Goal: Task Accomplishment & Management: Use online tool/utility

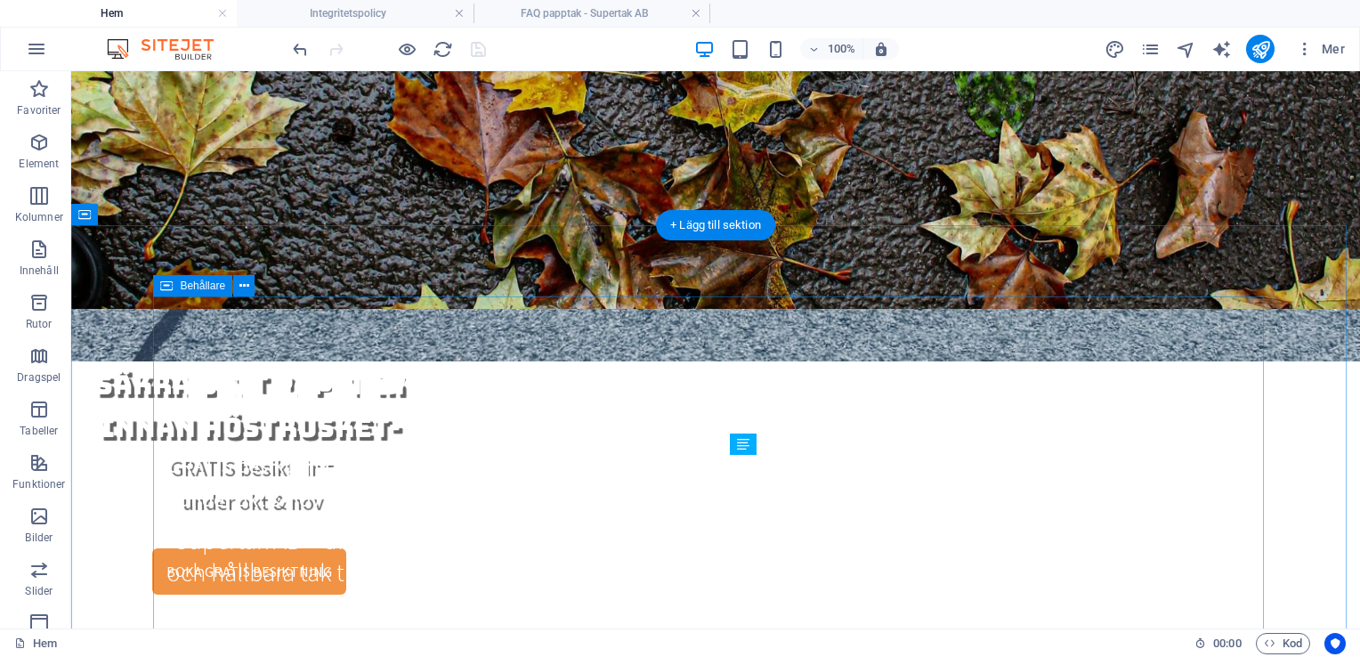
scroll to position [890, 0]
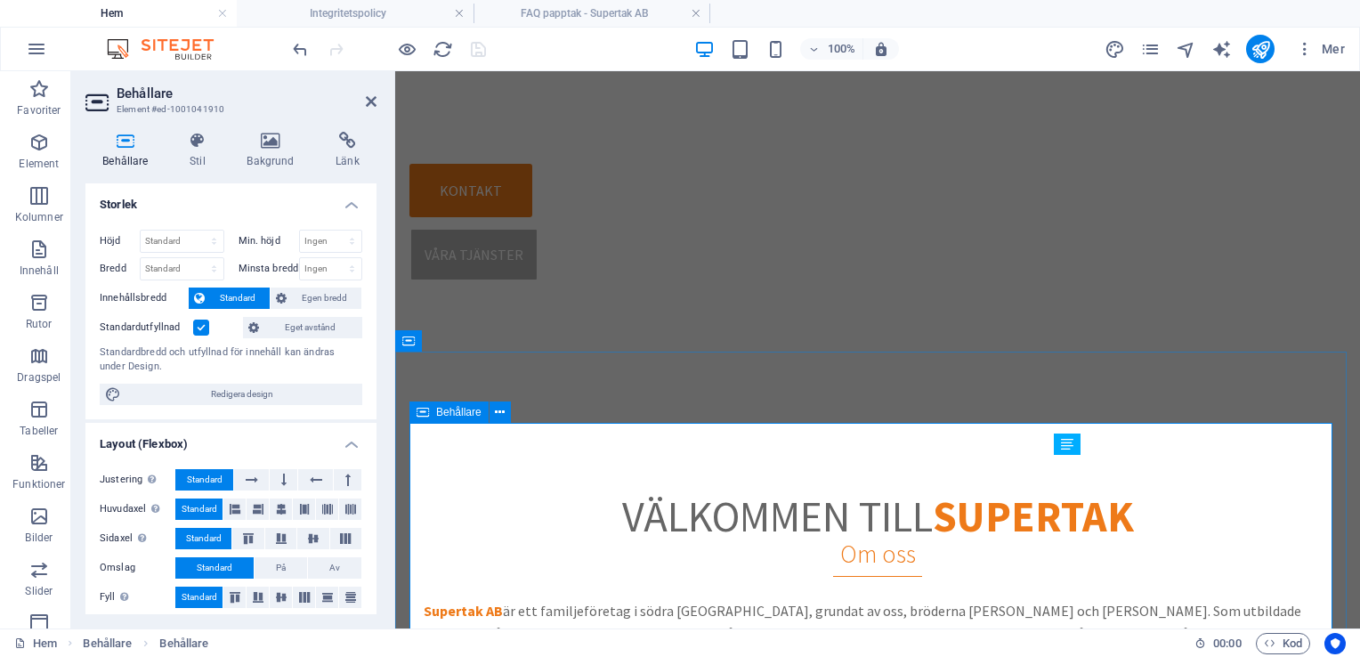
click at [215, 198] on h4 "Storlek" at bounding box center [230, 199] width 291 height 32
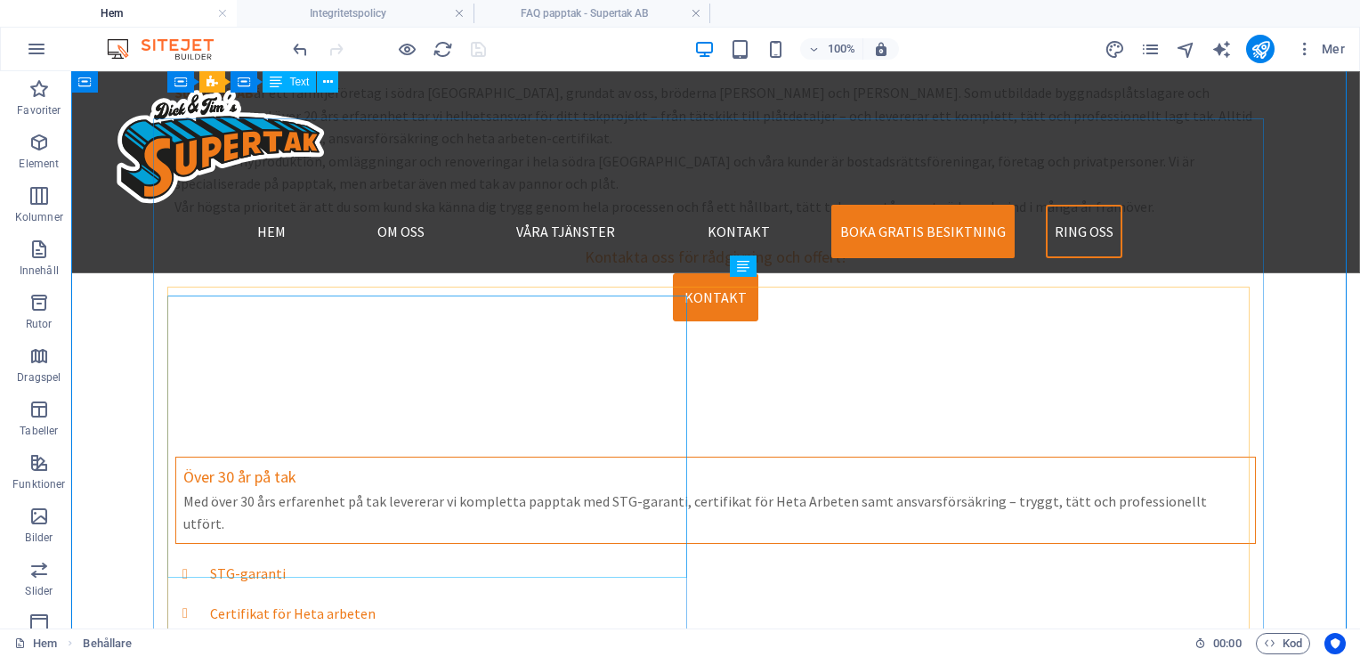
scroll to position [801, 0]
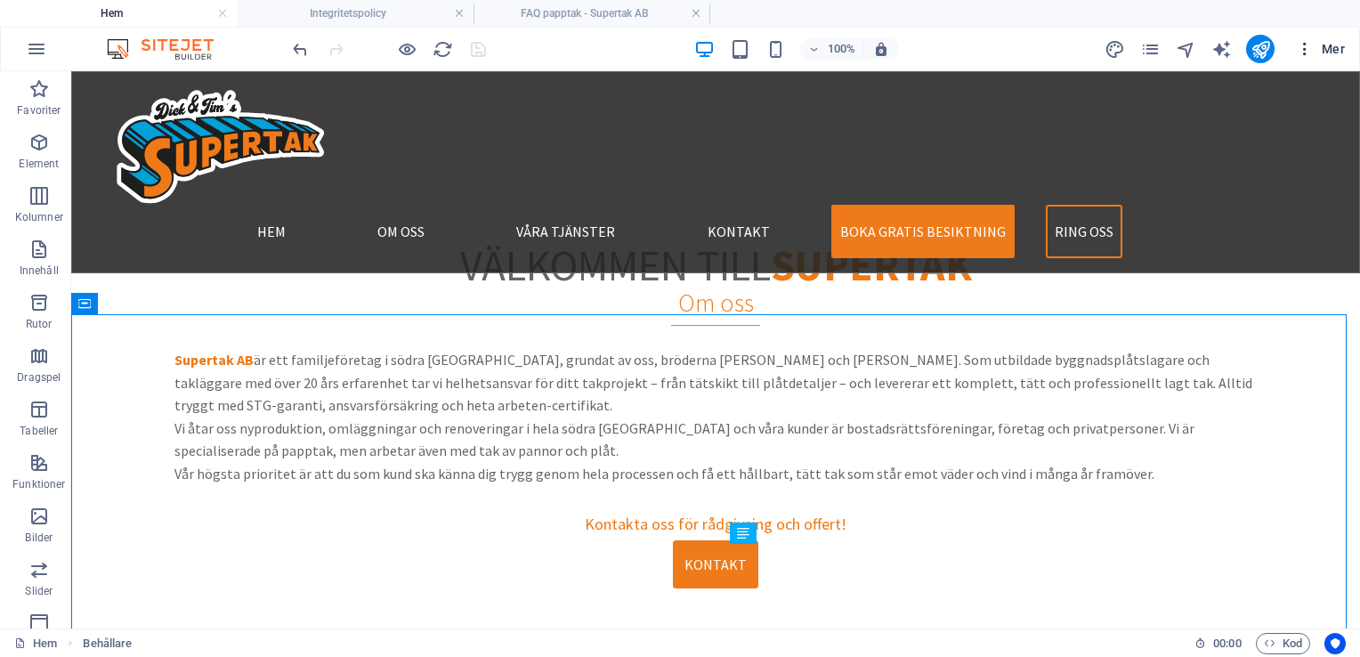
click at [1307, 51] on icon "button" at bounding box center [1305, 49] width 18 height 18
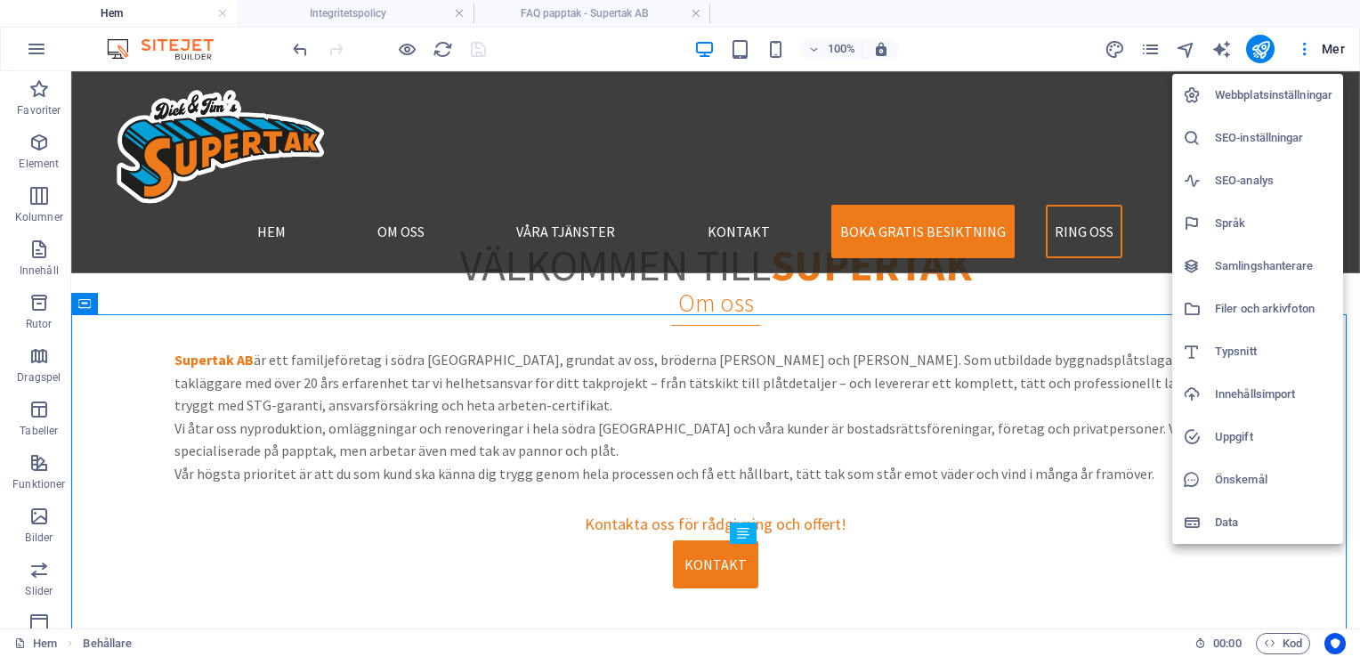
click at [1148, 45] on div at bounding box center [680, 328] width 1360 height 657
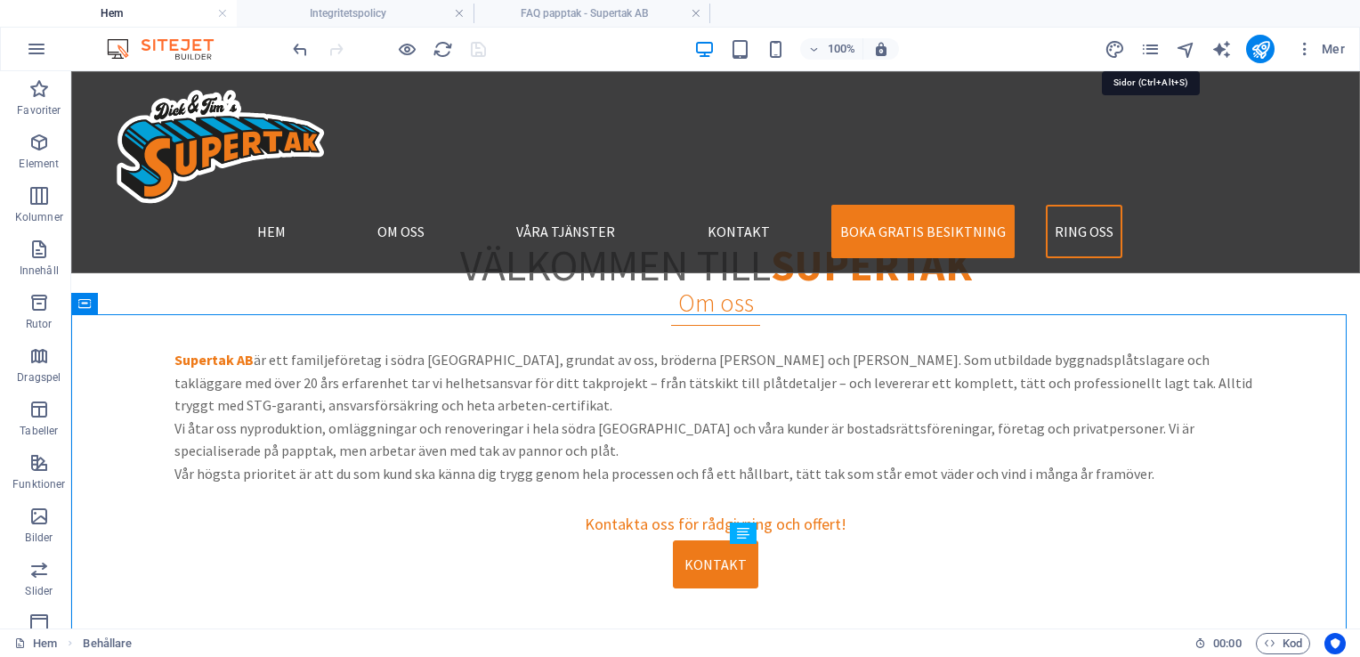
click at [1148, 45] on icon "pages" at bounding box center [1150, 49] width 20 height 20
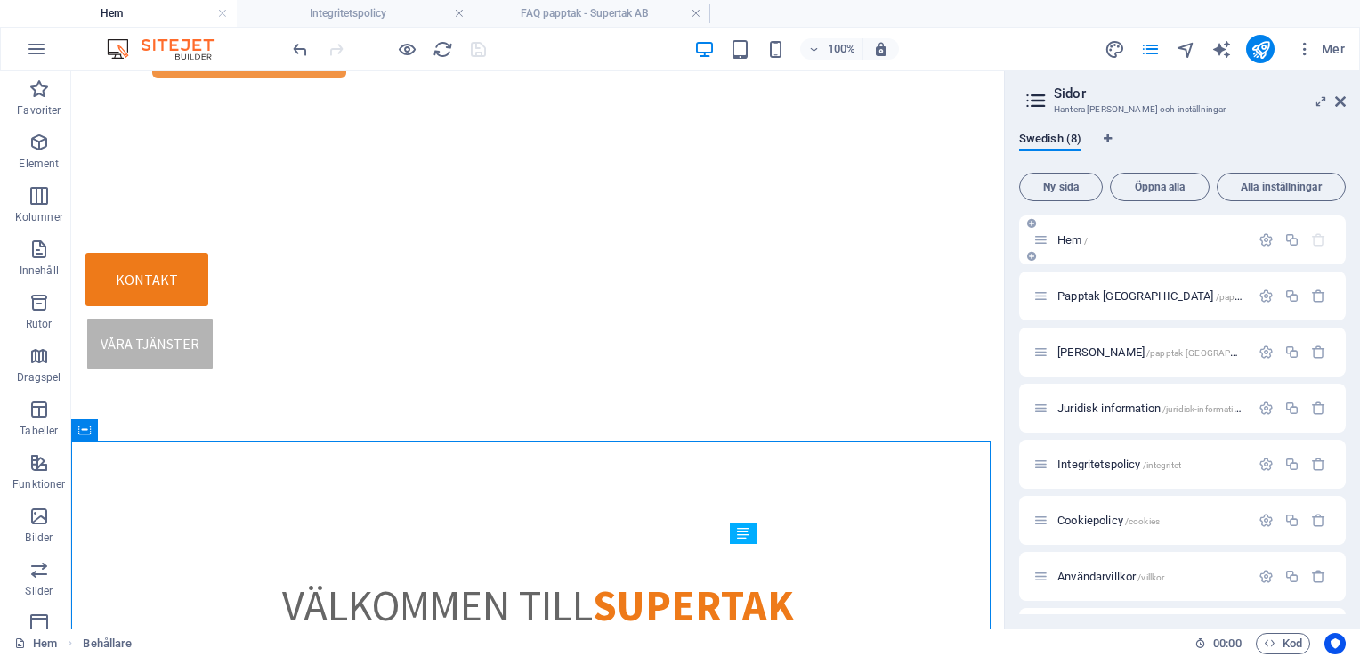
click at [1073, 237] on span "Hem /" at bounding box center [1072, 239] width 30 height 13
click at [1260, 239] on icon "button" at bounding box center [1266, 239] width 15 height 15
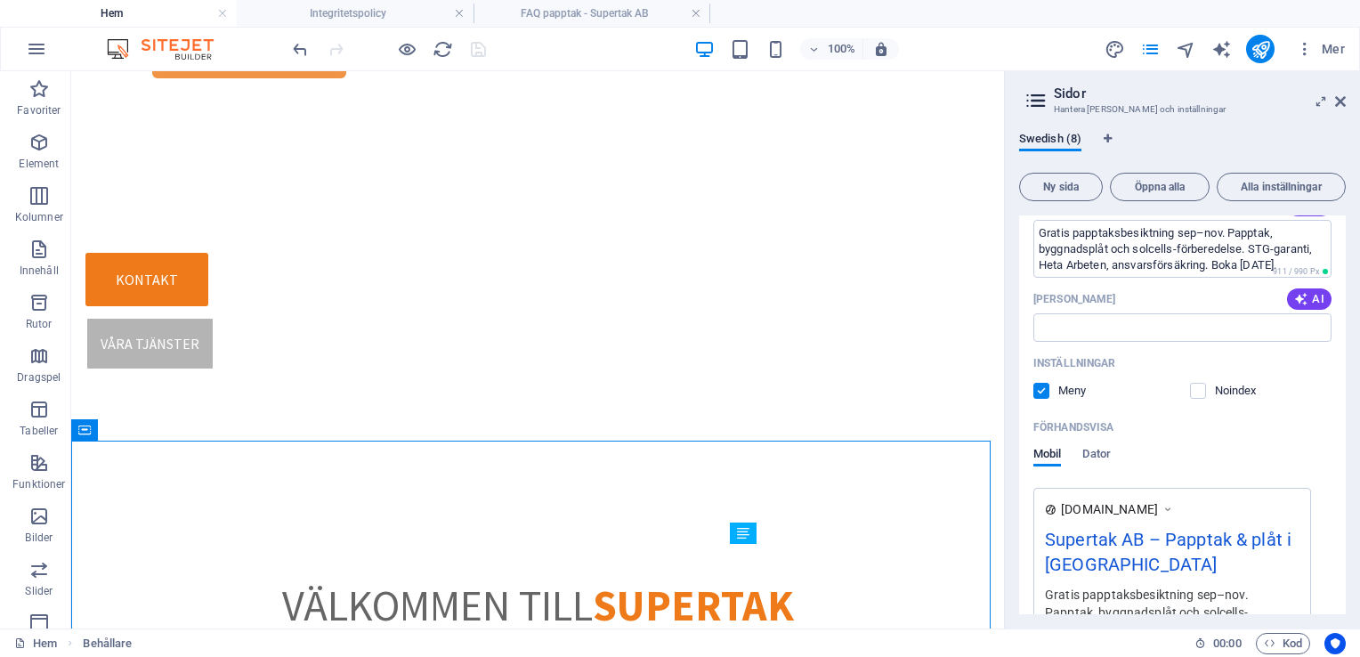
scroll to position [267, 0]
click at [1100, 334] on input "[PERSON_NAME]" at bounding box center [1182, 326] width 298 height 28
type input "T"
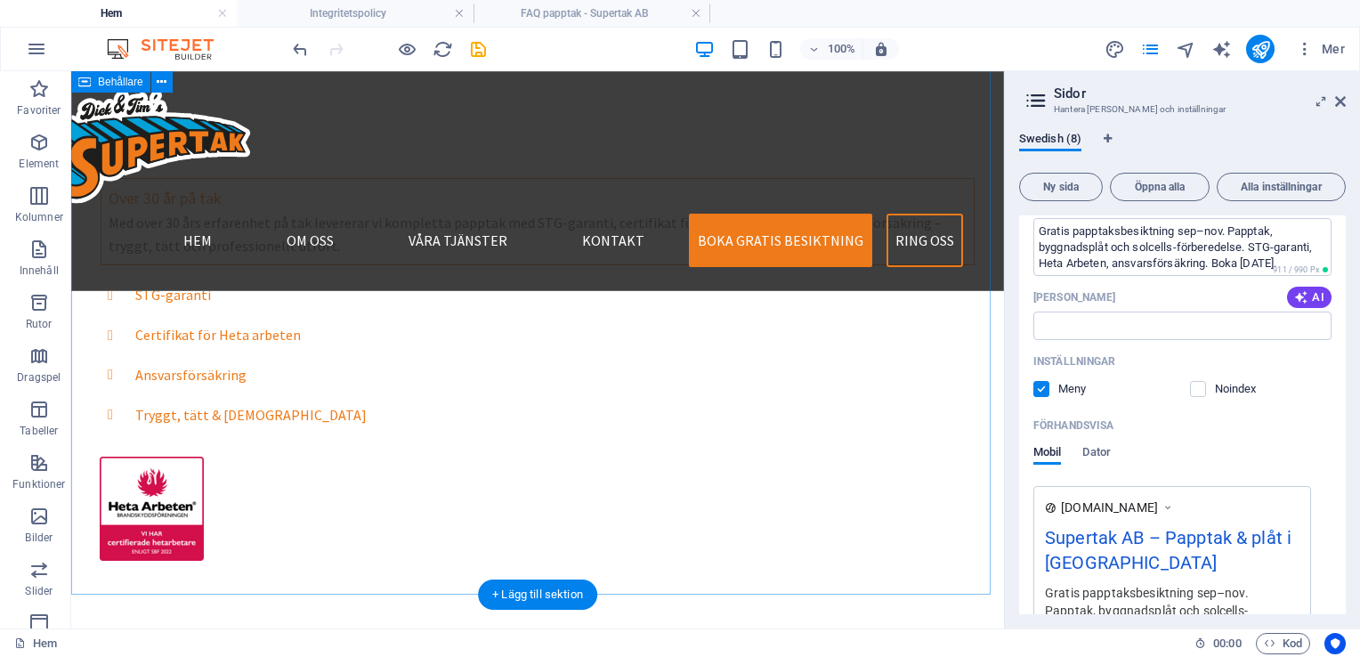
scroll to position [1157, 0]
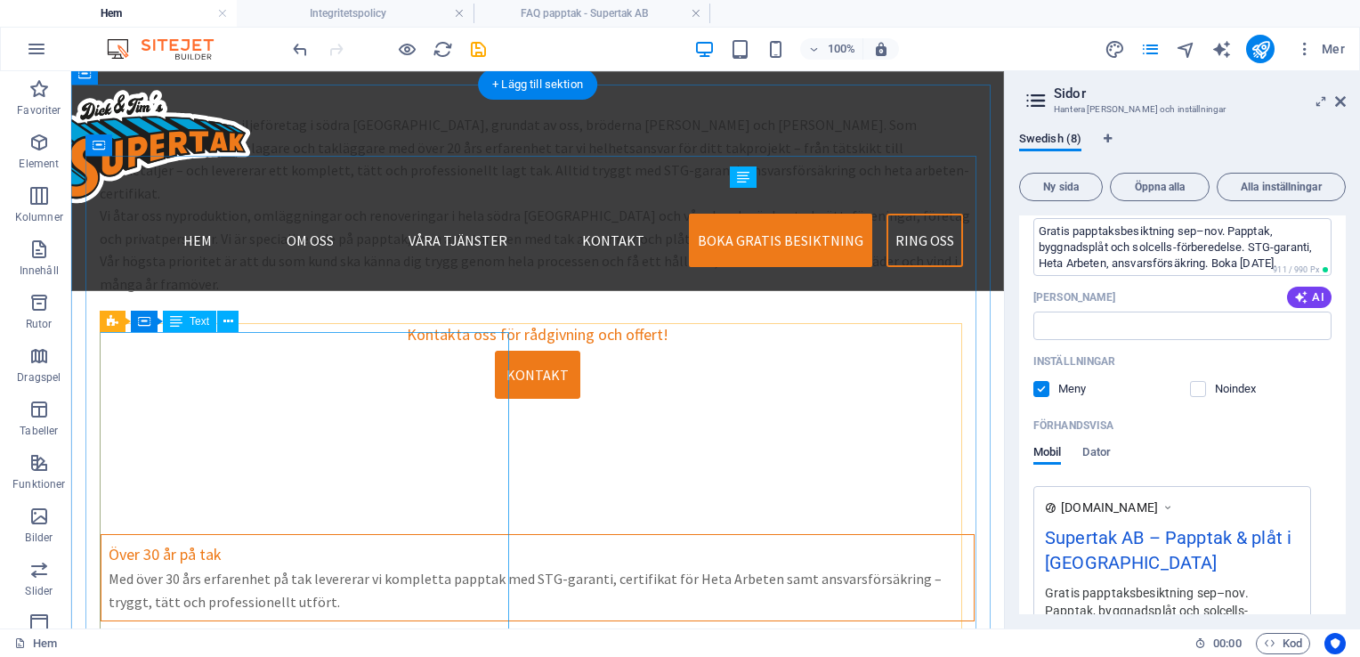
click at [221, 351] on div "Supertak AB är ett familjeföretag i södra [GEOGRAPHIC_DATA], grundat av oss, br…" at bounding box center [538, 232] width 876 height 237
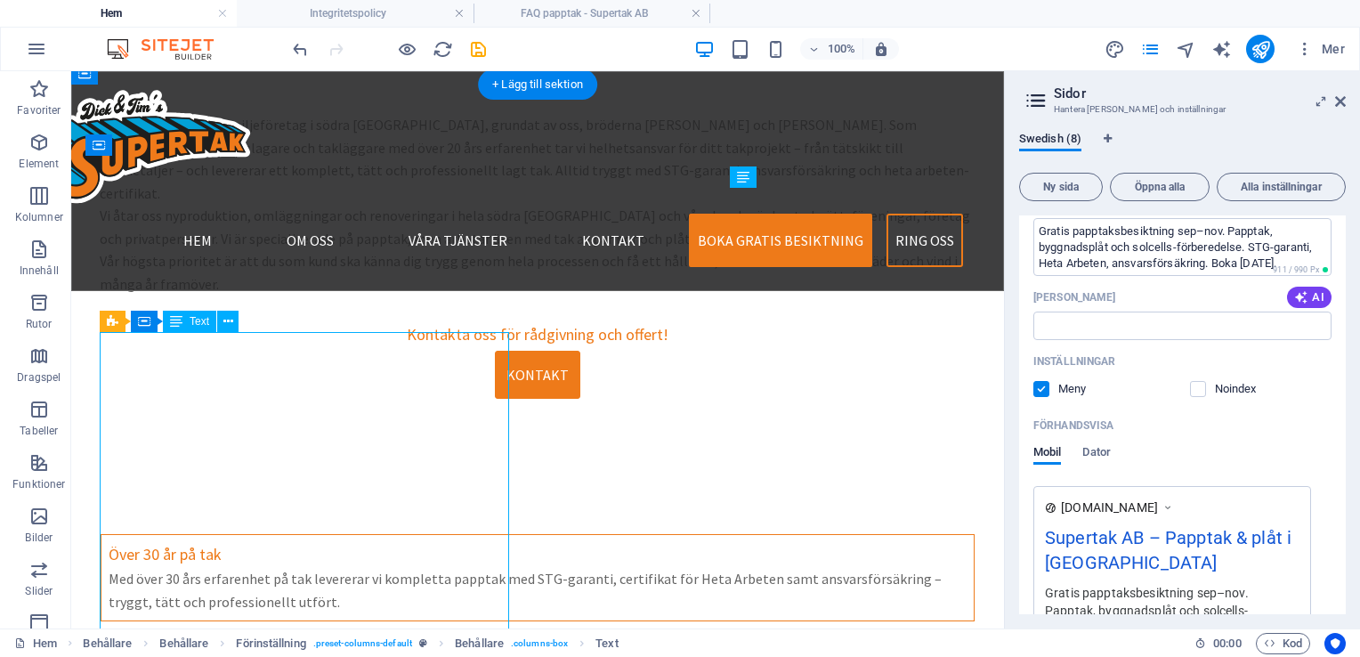
click at [221, 351] on div "Supertak AB är ett familjeföretag i södra [GEOGRAPHIC_DATA], grundat av oss, br…" at bounding box center [538, 232] width 876 height 237
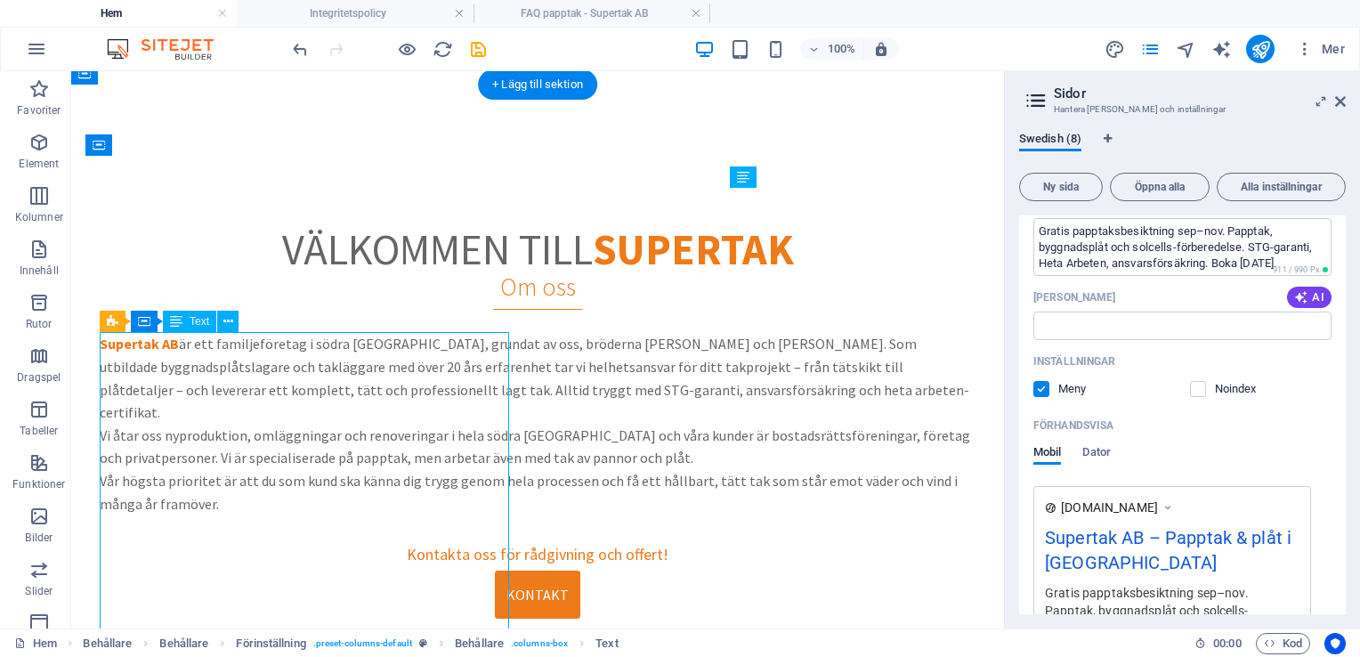
scroll to position [862, 0]
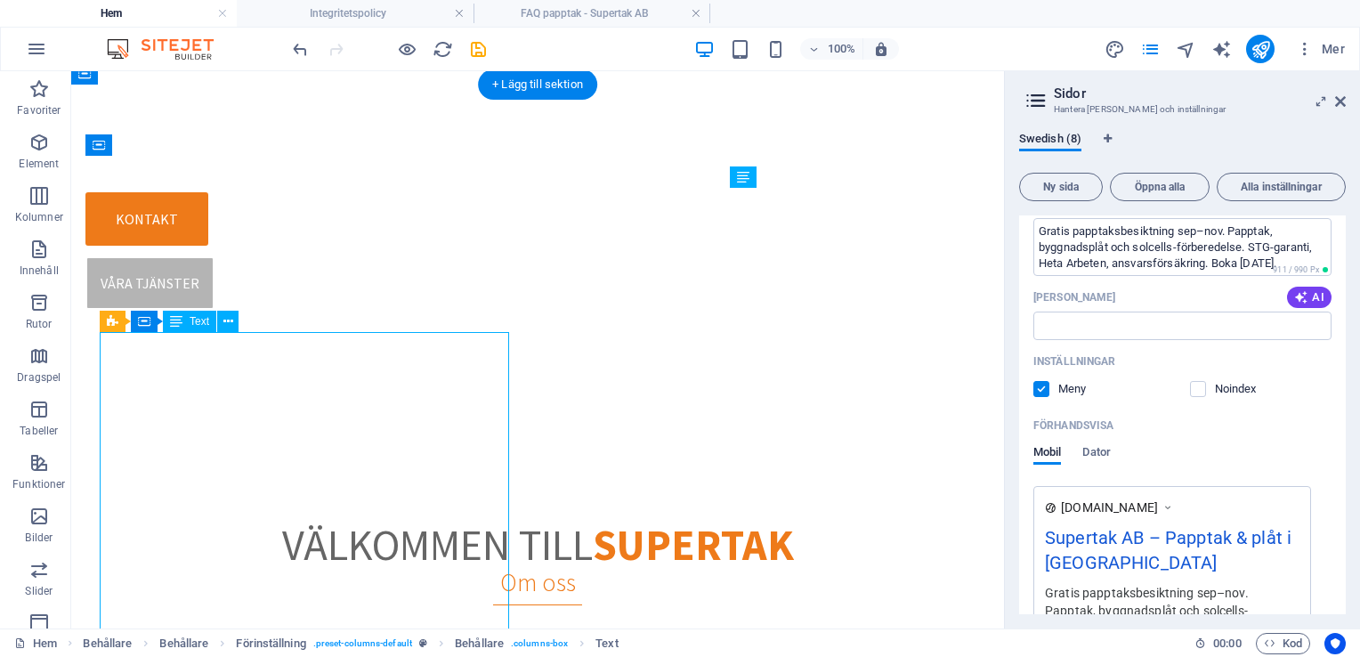
select select "px"
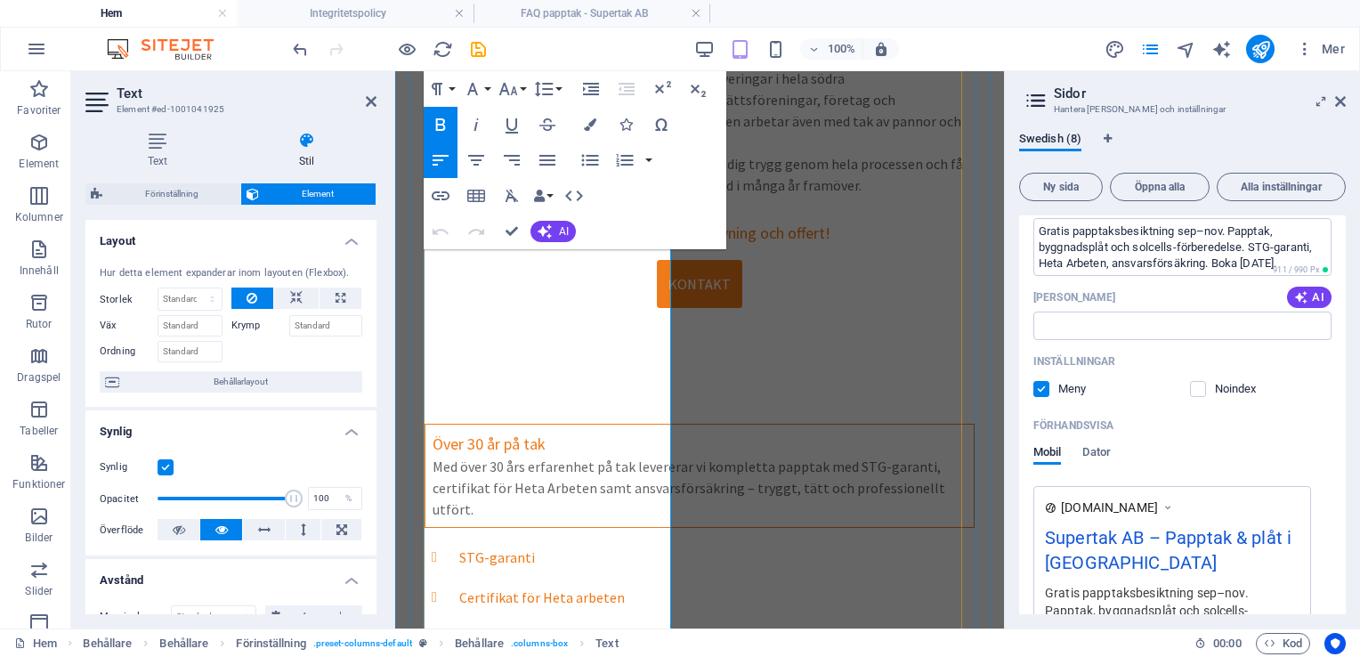
scroll to position [1129, 0]
click at [769, 419] on div "Över 30 år på tak Med över 30 års erfarenhet på tak levererar vi kompletta papp…" at bounding box center [700, 667] width 552 height 497
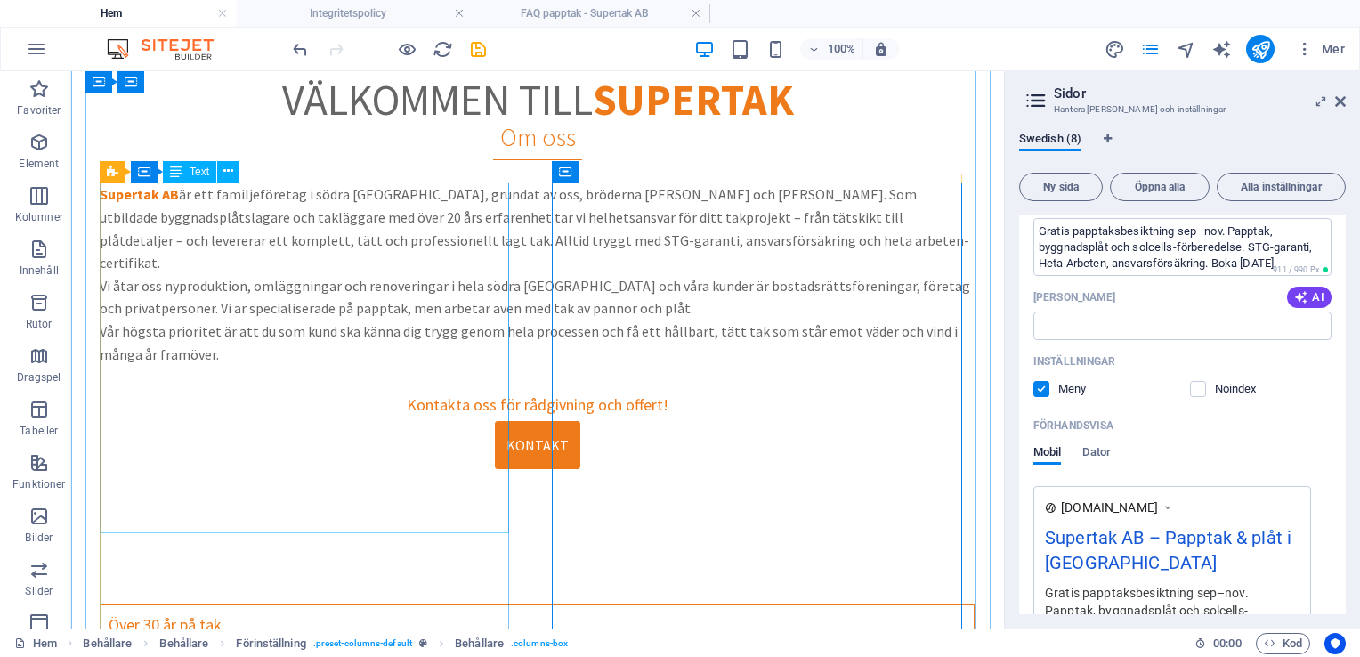
scroll to position [1663, 0]
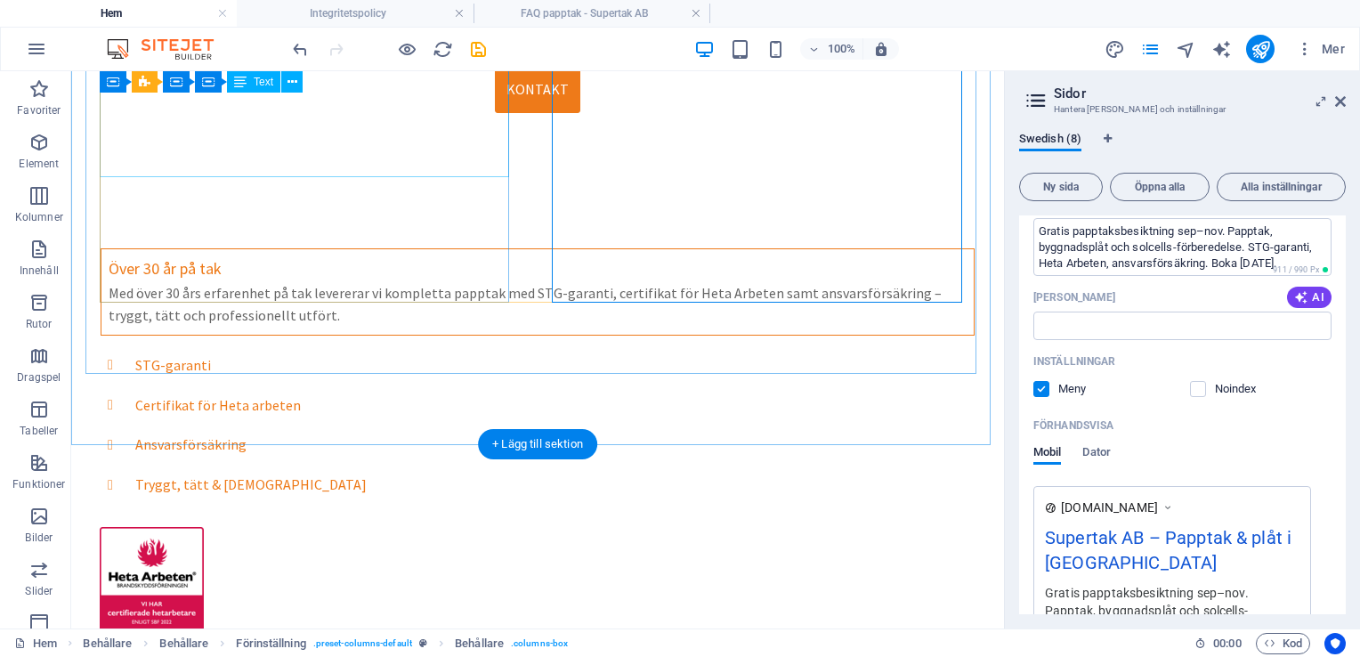
select select "px"
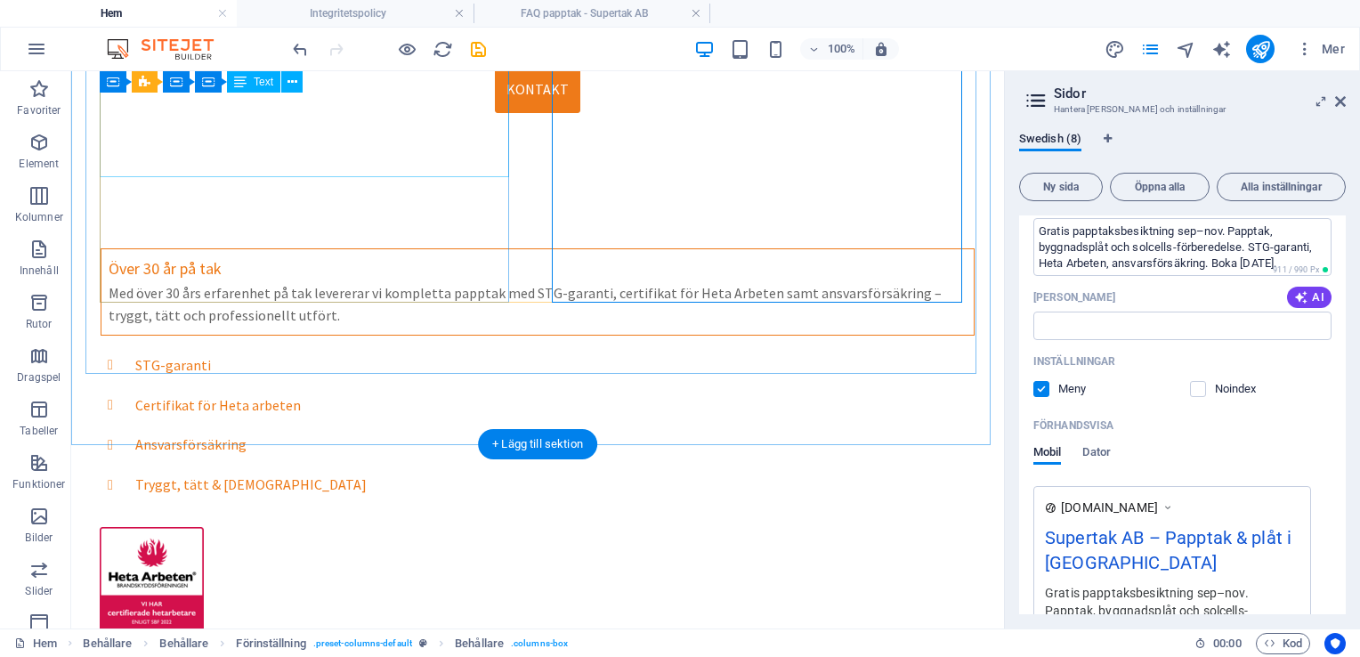
select select "px"
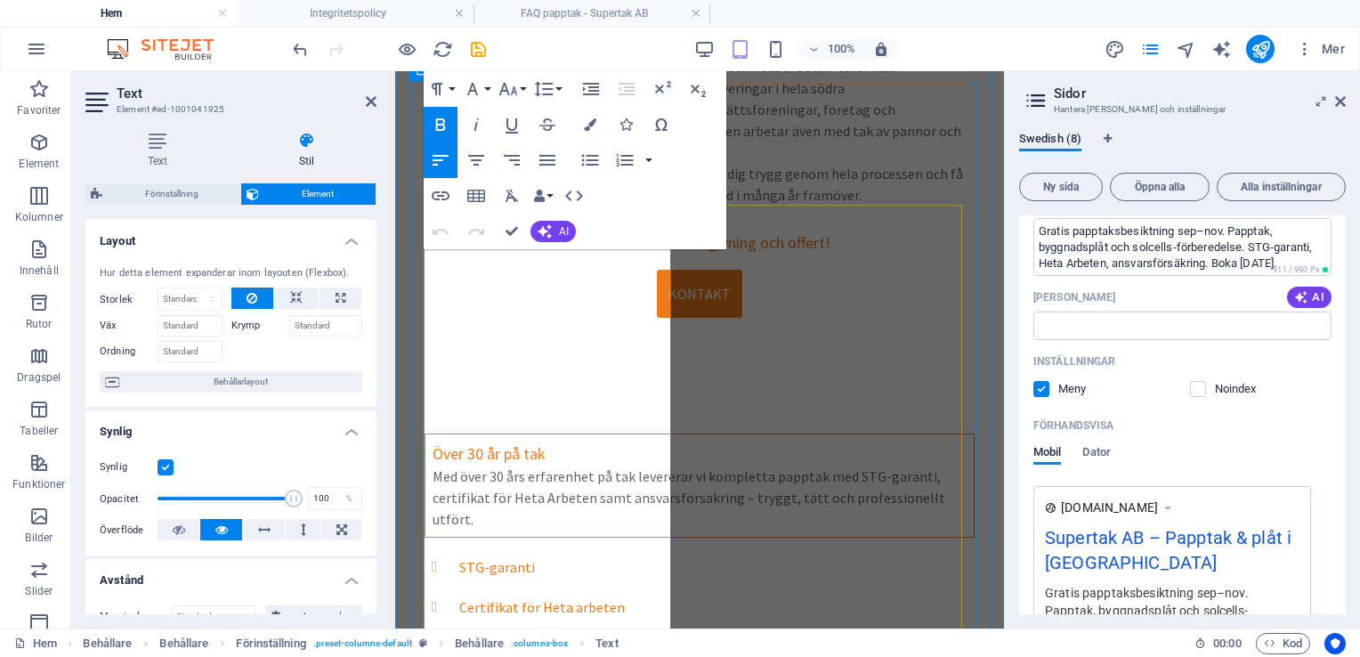
scroll to position [1218, 0]
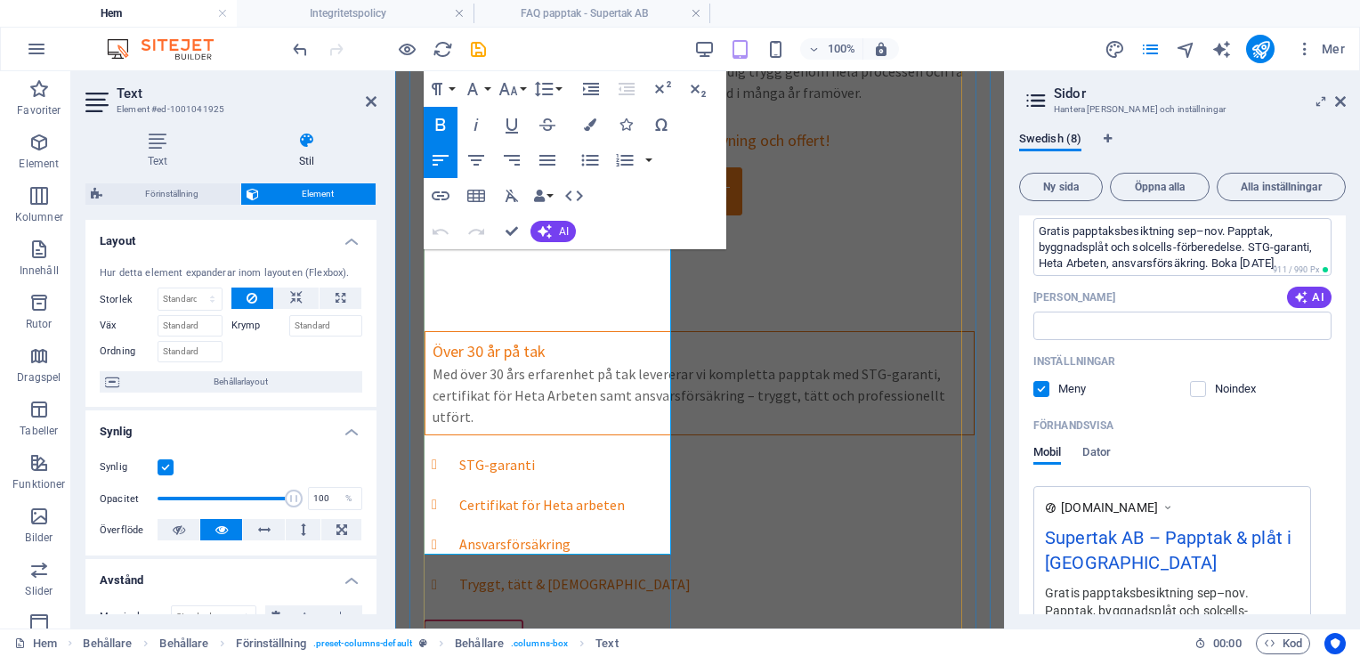
click at [570, 157] on p "Kontakta oss för rådgivning och offert!" at bounding box center [700, 141] width 552 height 32
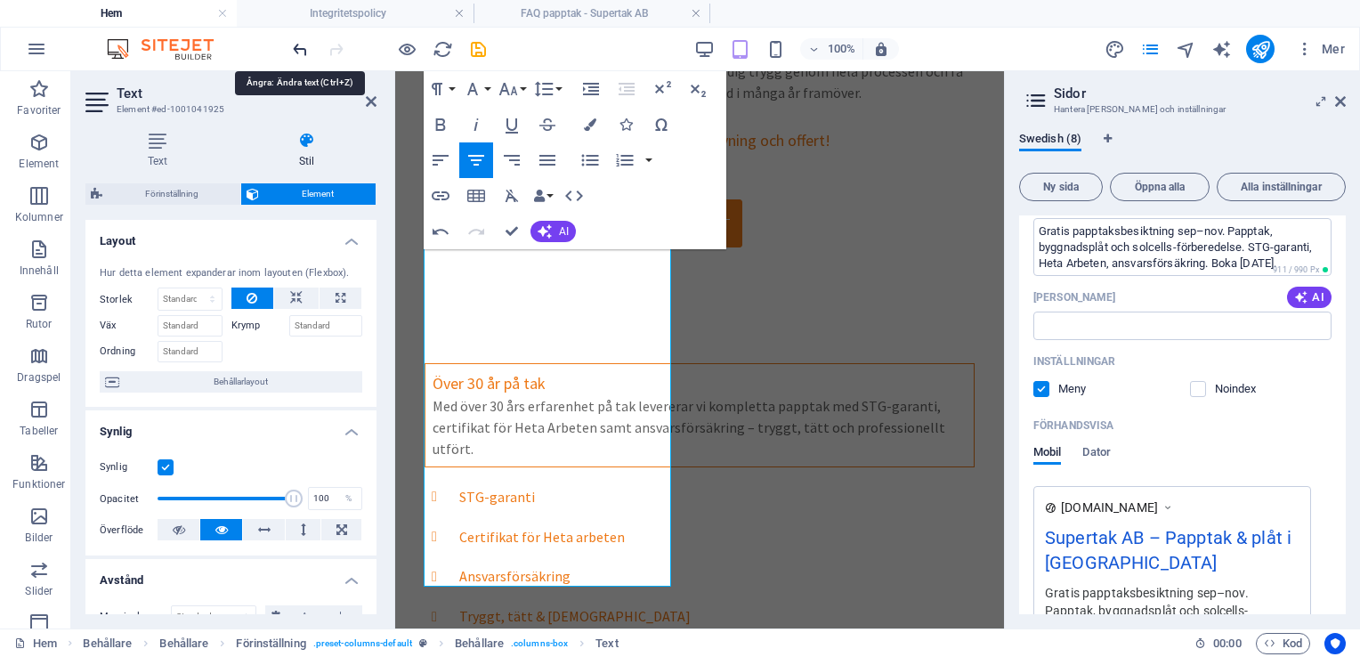
click at [303, 45] on icon "undo" at bounding box center [300, 49] width 20 height 20
click at [942, 16] on ul "Hem Integritetspolicy FAQ papptak - Supertak AB" at bounding box center [680, 13] width 1360 height 27
click at [578, 189] on p "​" at bounding box center [700, 173] width 552 height 32
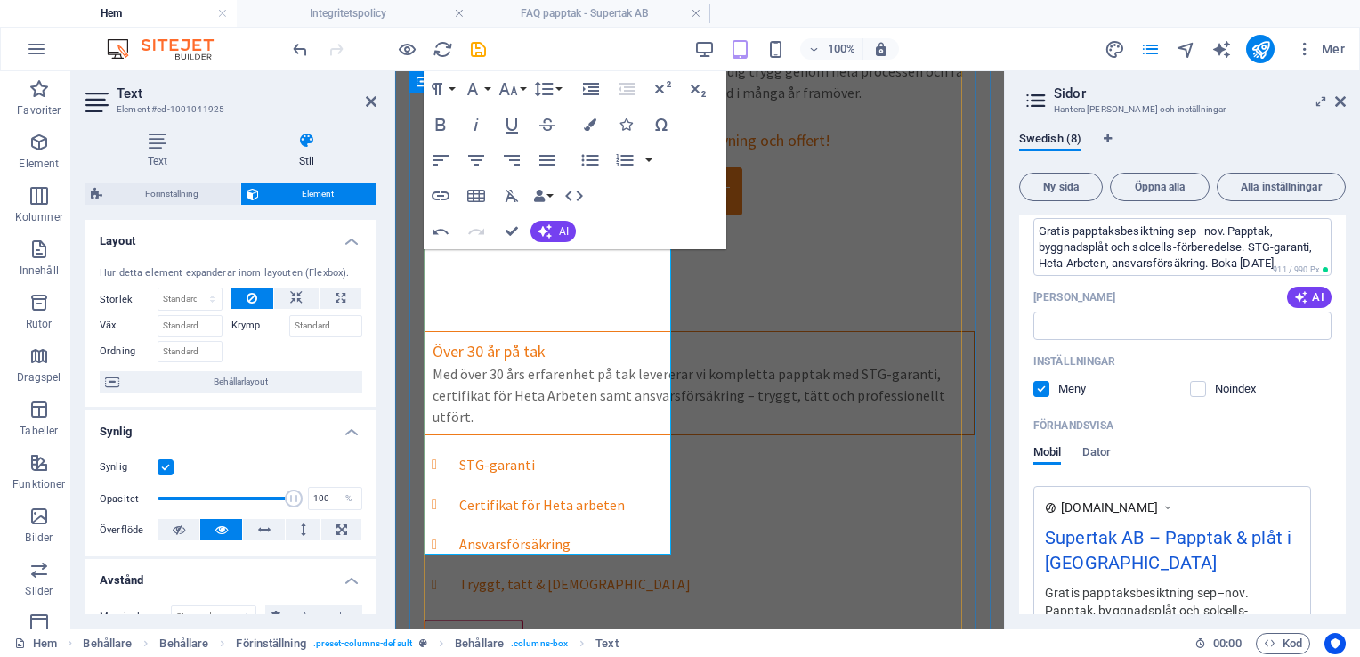
click at [684, 280] on div "Supertak AB är ett familjeföretag i södra [GEOGRAPHIC_DATA], grundat av oss, br…" at bounding box center [700, 343] width 552 height 968
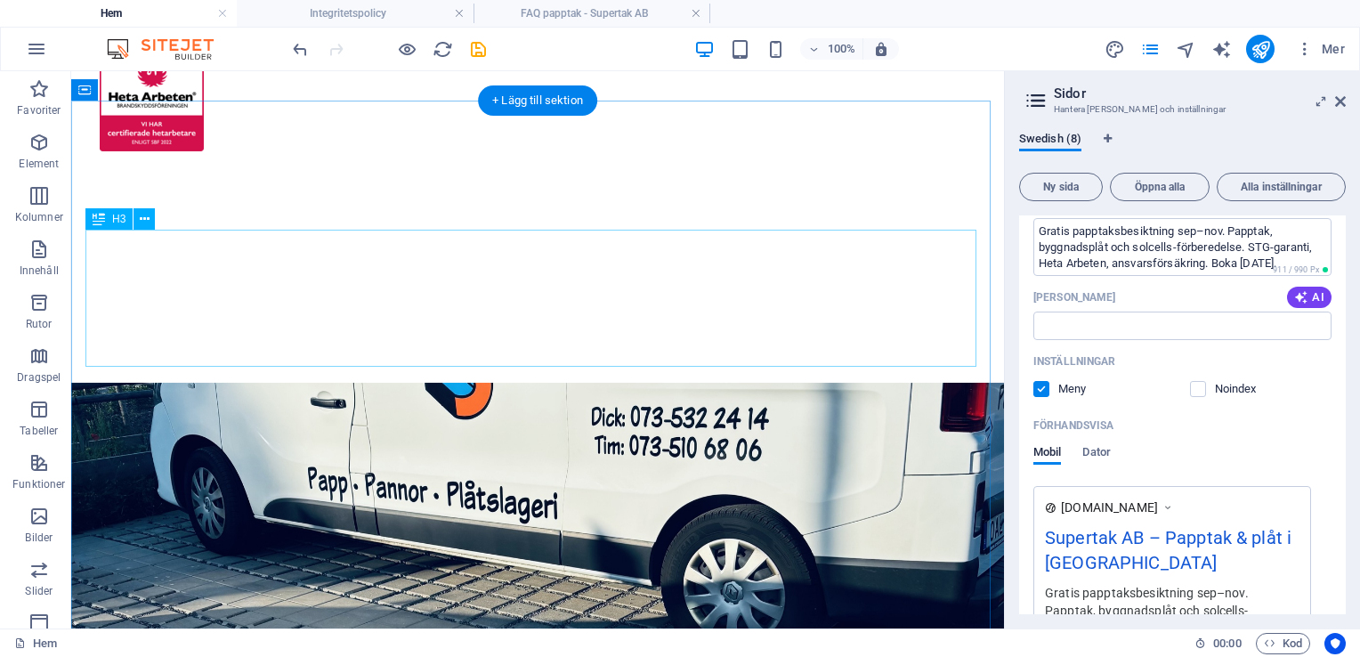
scroll to position [2268, 0]
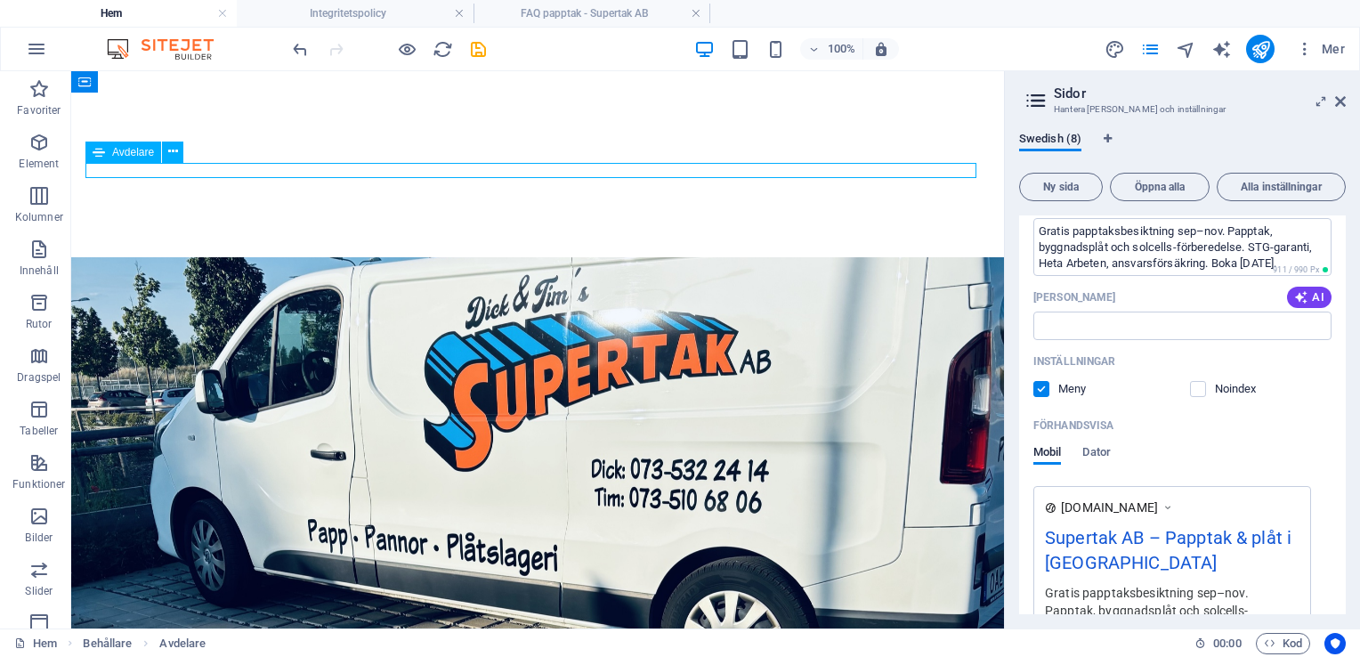
scroll to position [1889, 0]
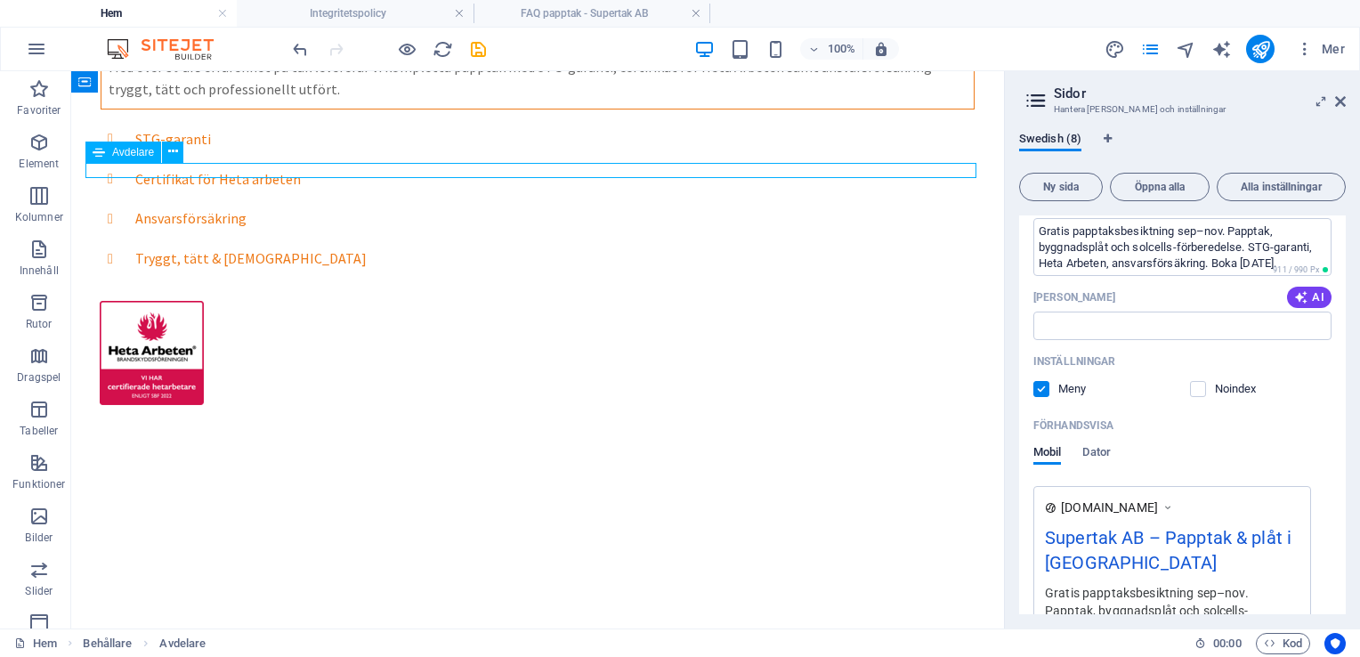
select select "%"
select select "px"
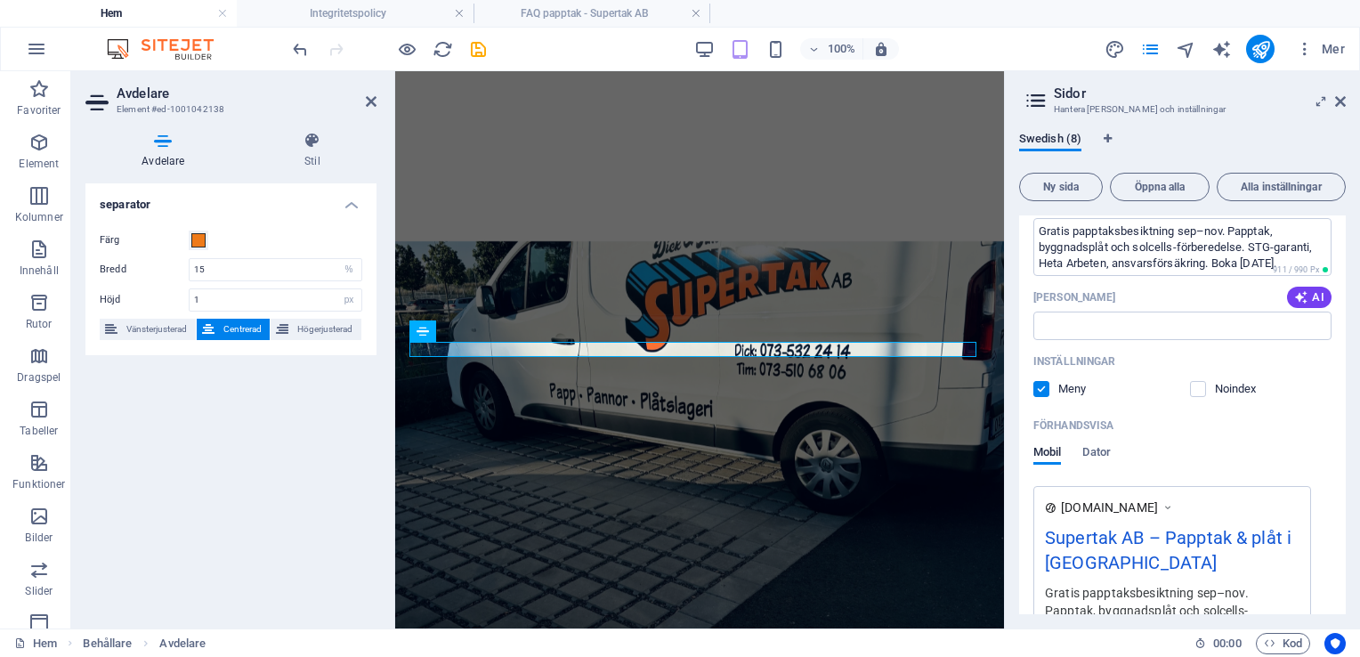
click at [166, 141] on icon at bounding box center [163, 141] width 156 height 18
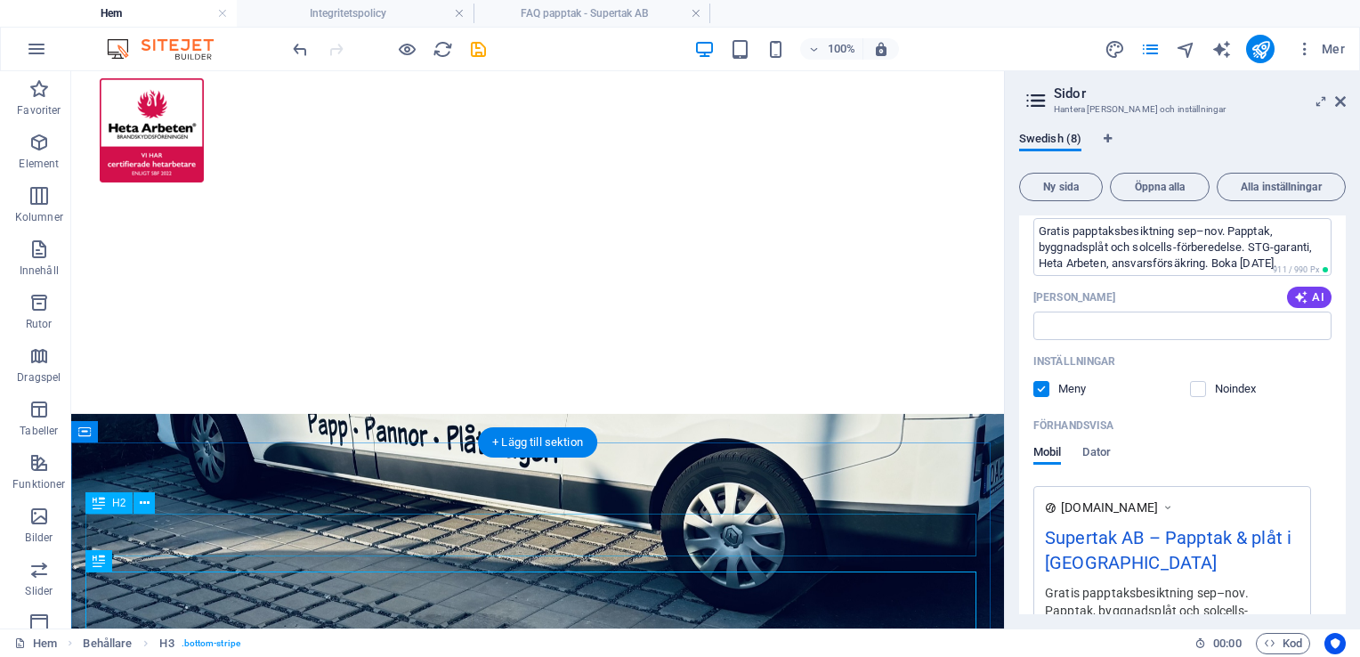
scroll to position [2316, 0]
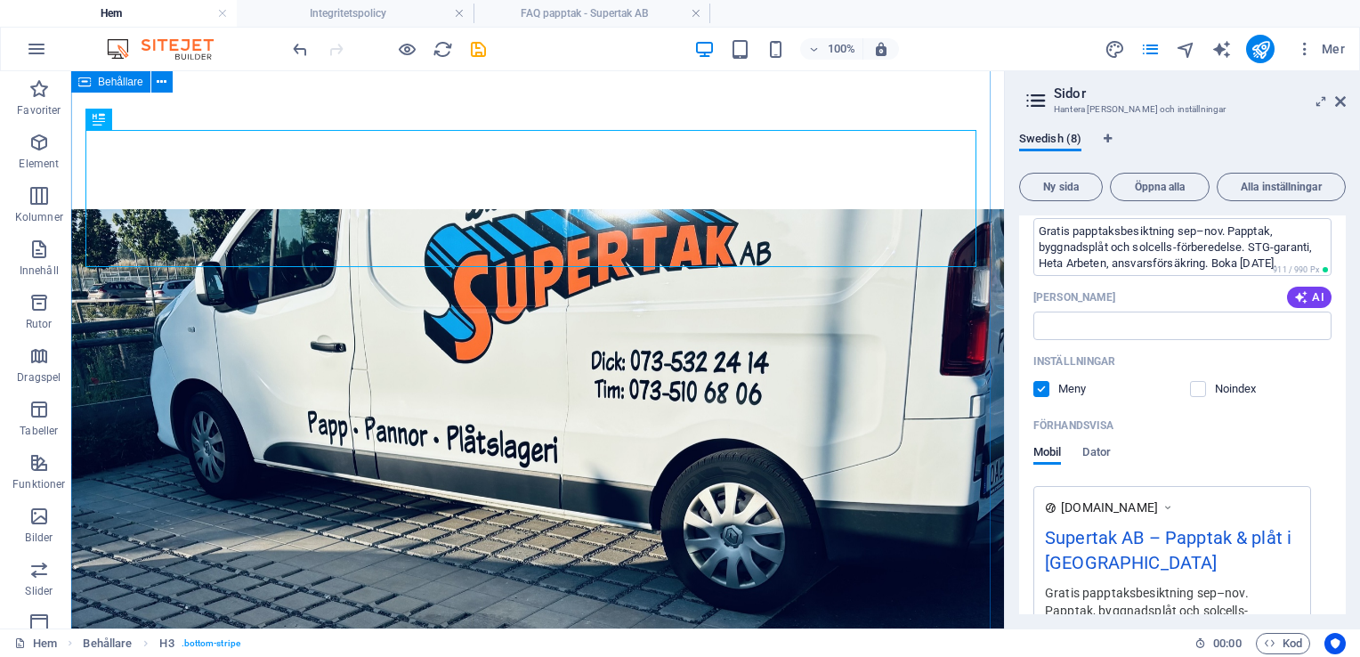
click at [35, 146] on icon "button" at bounding box center [38, 142] width 21 height 21
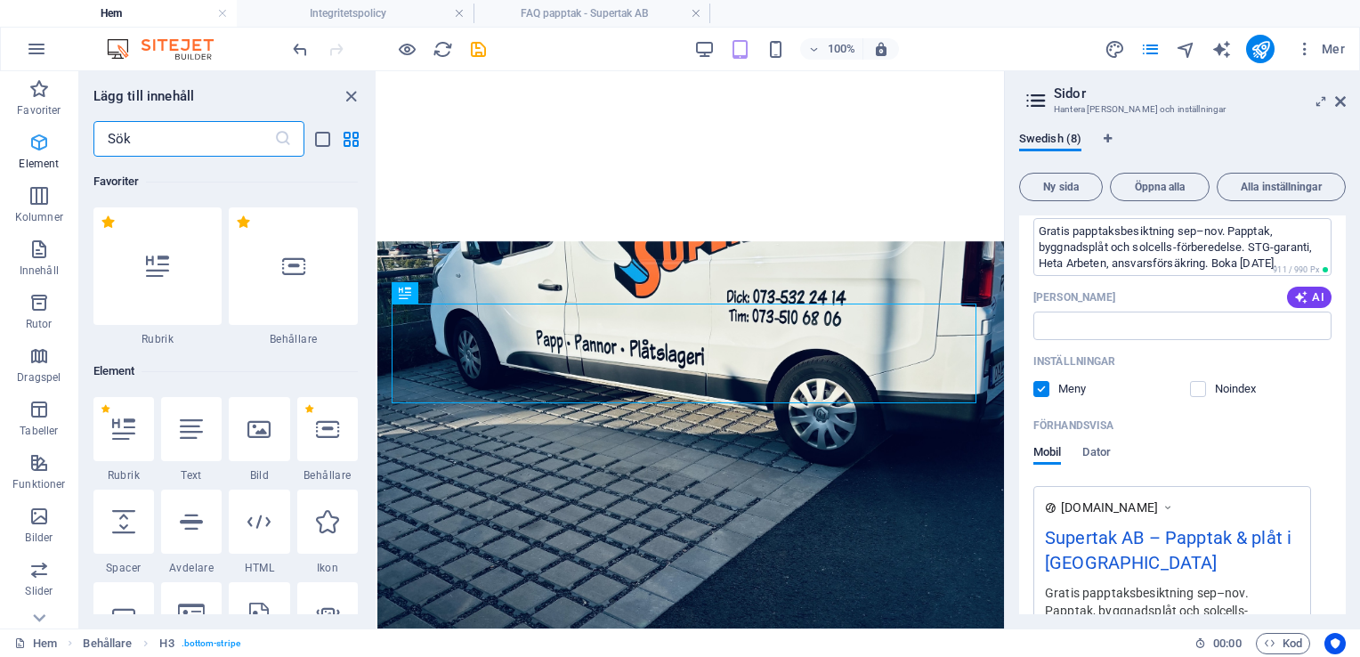
scroll to position [189, 0]
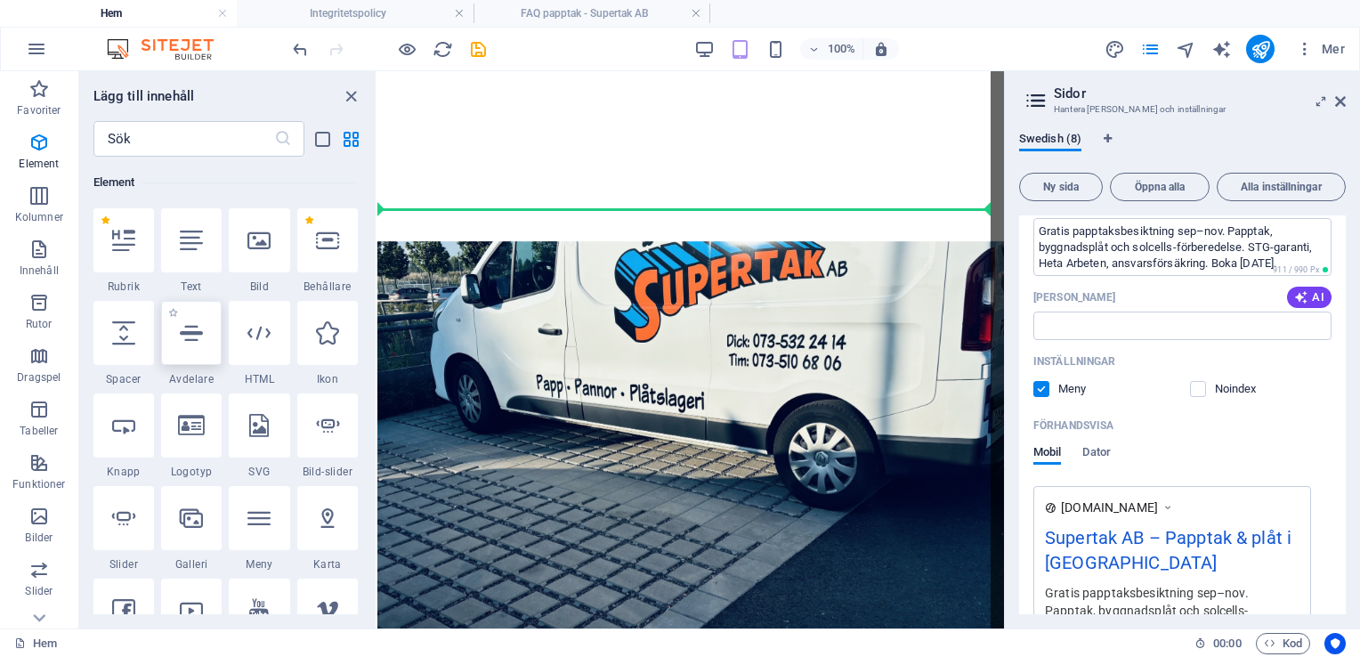
select select "%"
select select "px"
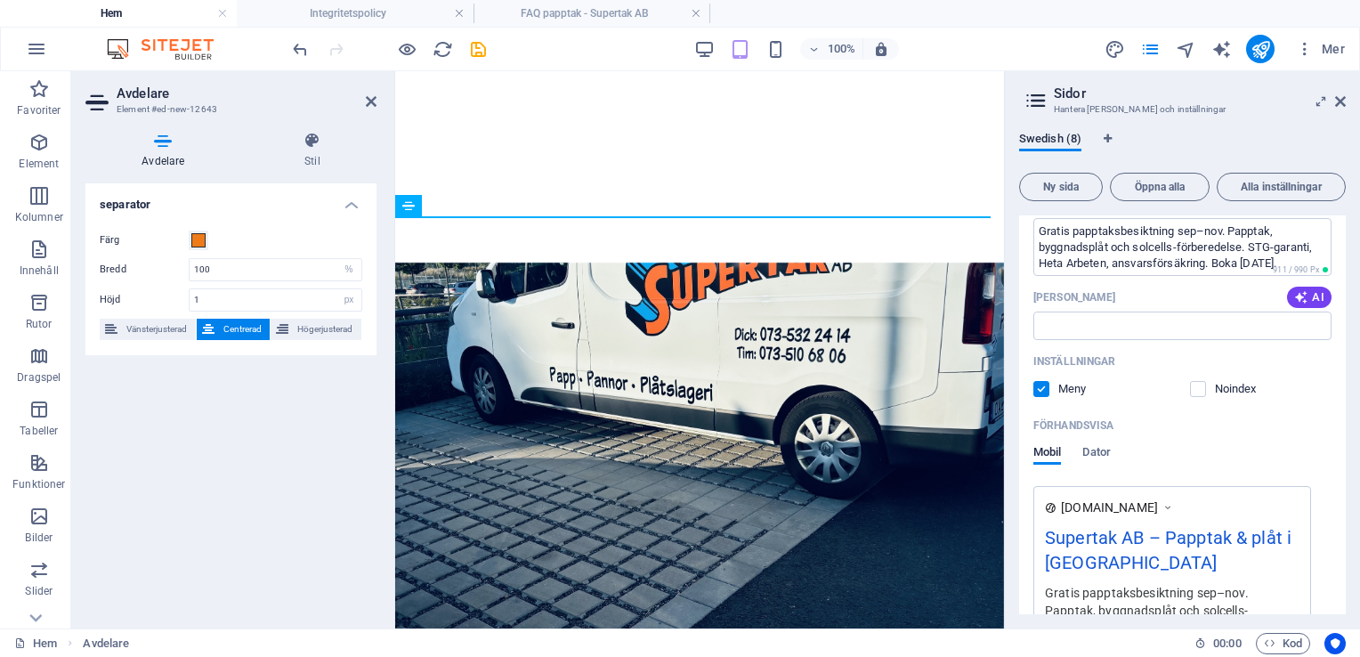
scroll to position [1942, 0]
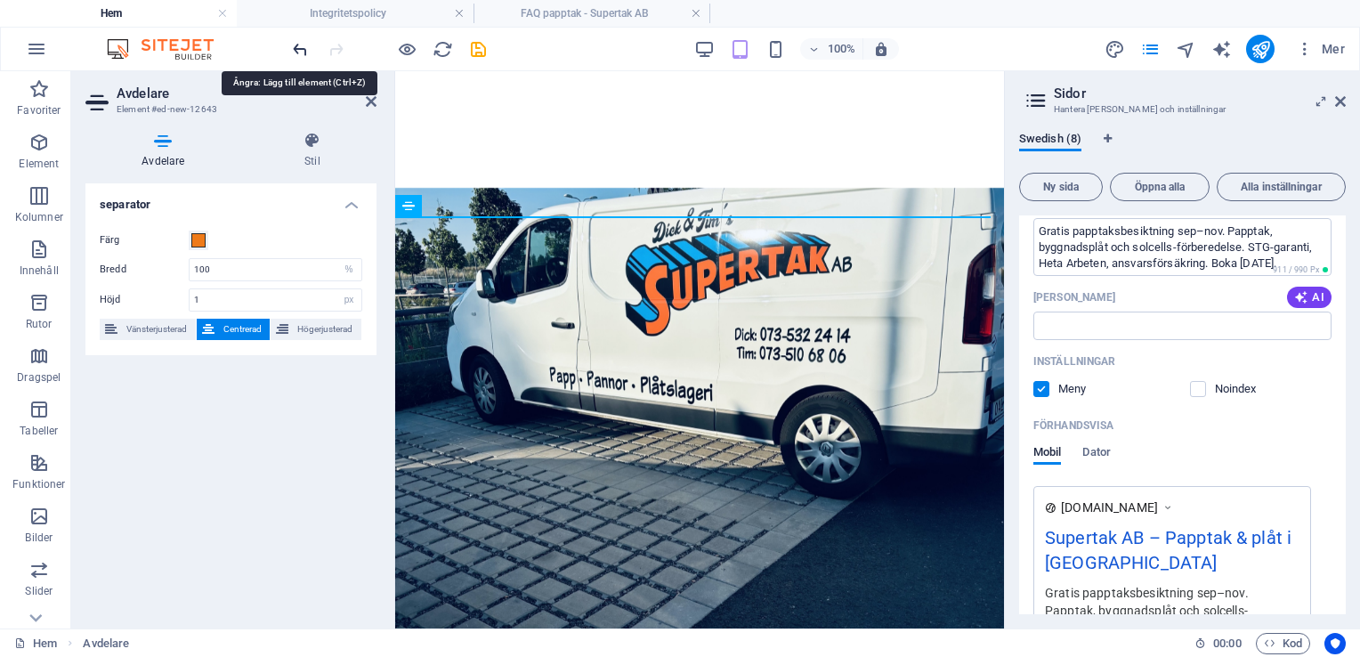
click at [304, 50] on icon "undo" at bounding box center [300, 49] width 20 height 20
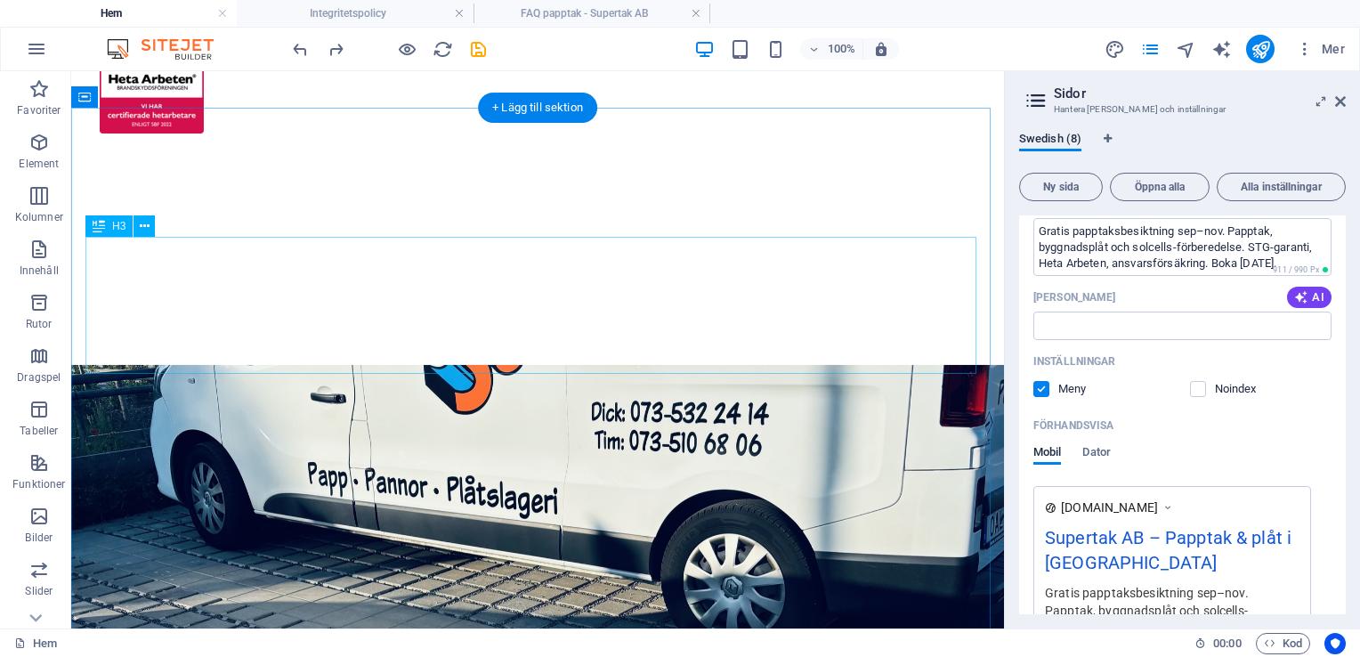
scroll to position [2318, 0]
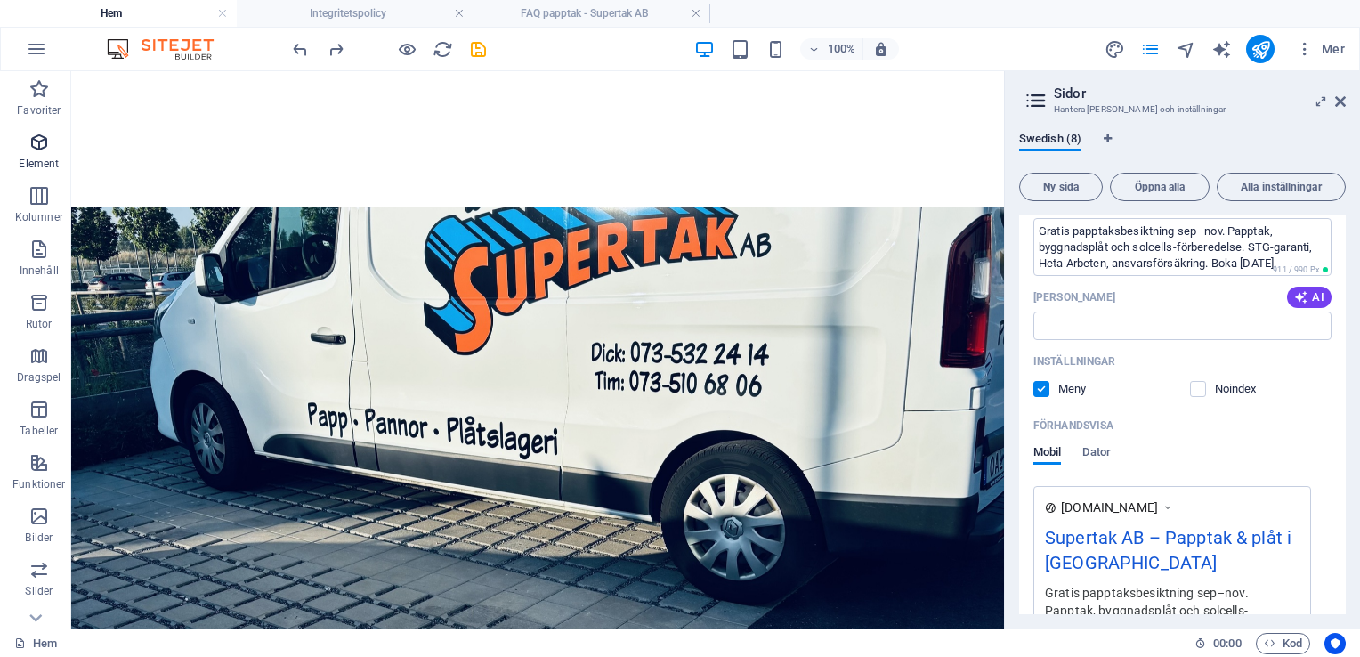
click at [30, 150] on icon "button" at bounding box center [38, 142] width 21 height 21
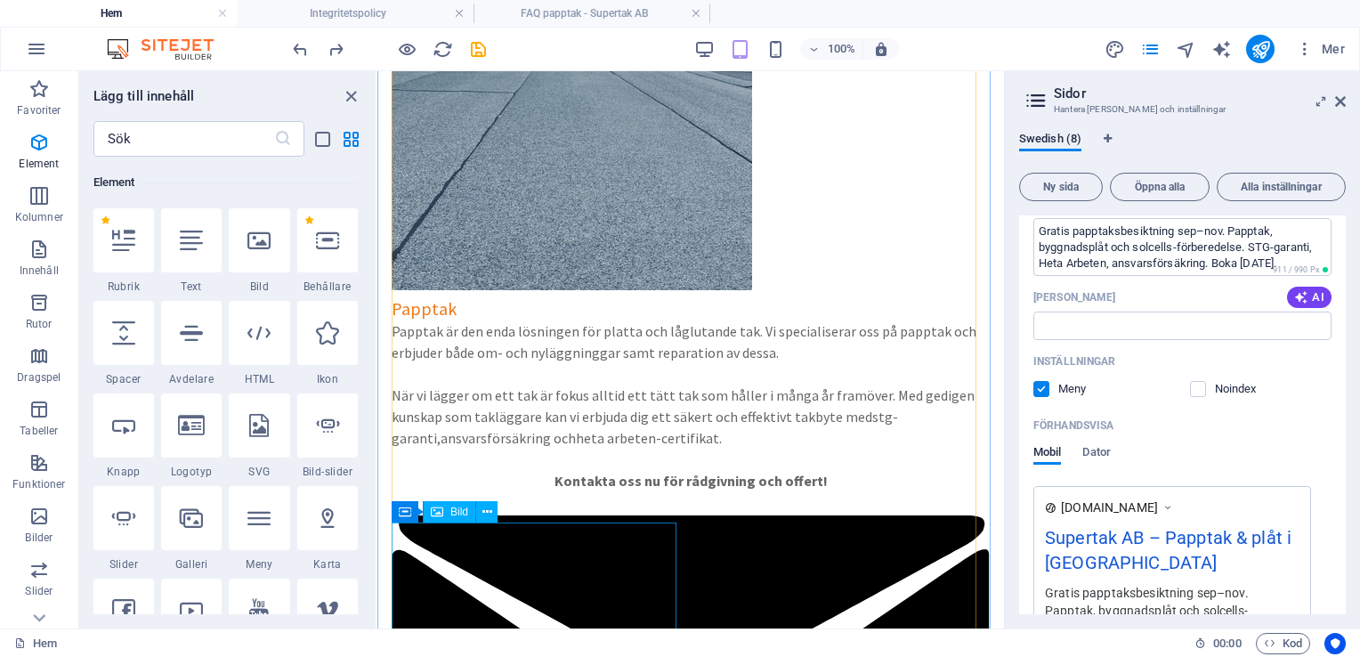
scroll to position [2645, 0]
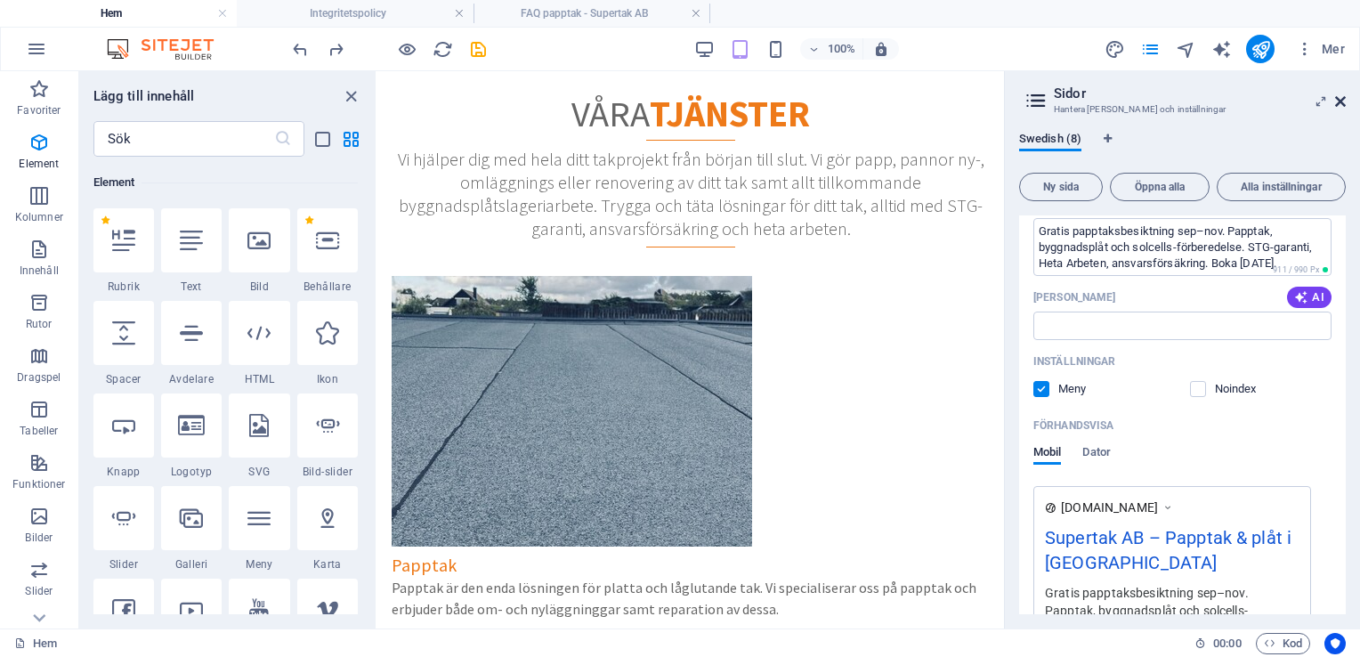
click at [1339, 99] on icon at bounding box center [1340, 101] width 11 height 14
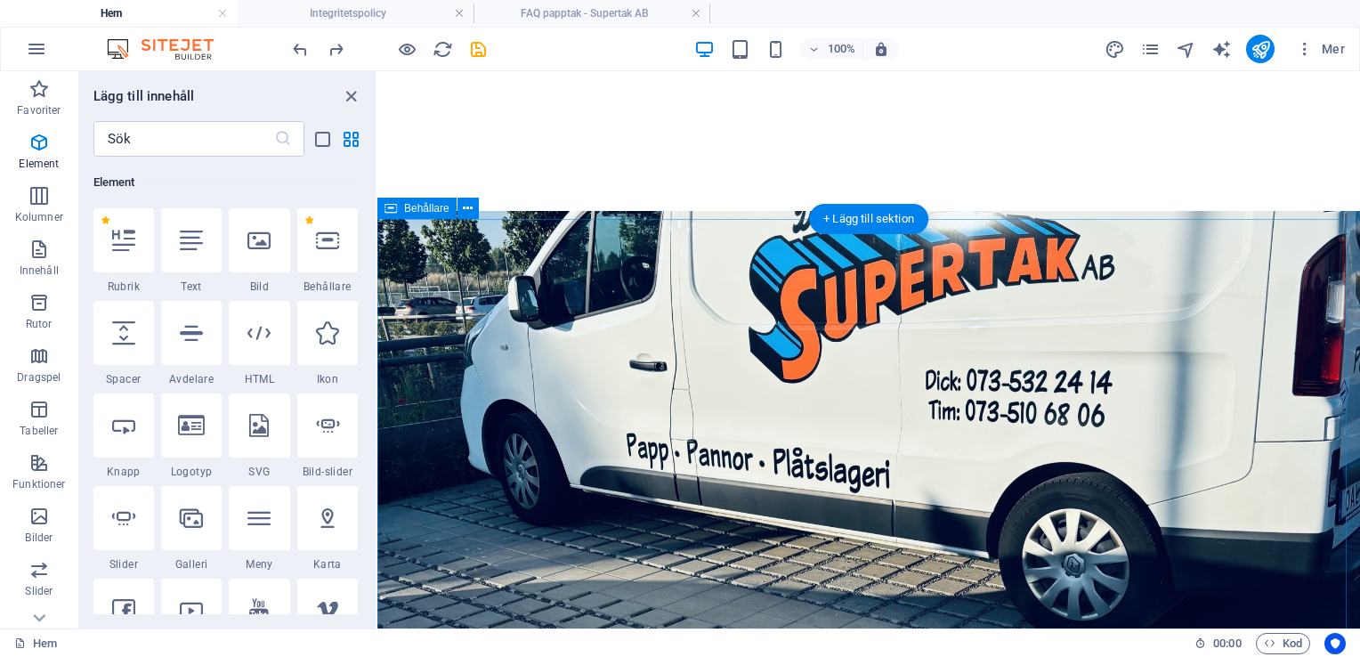
scroll to position [2294, 0]
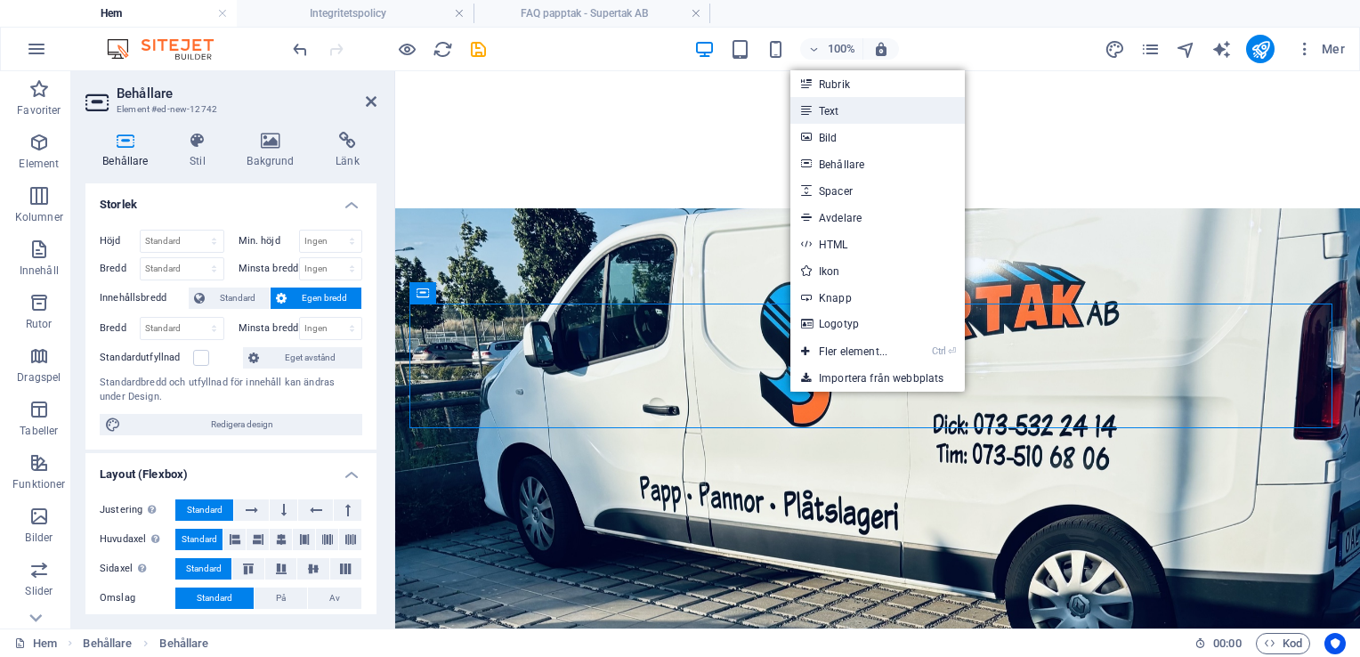
click at [826, 112] on link "Text" at bounding box center [877, 110] width 174 height 27
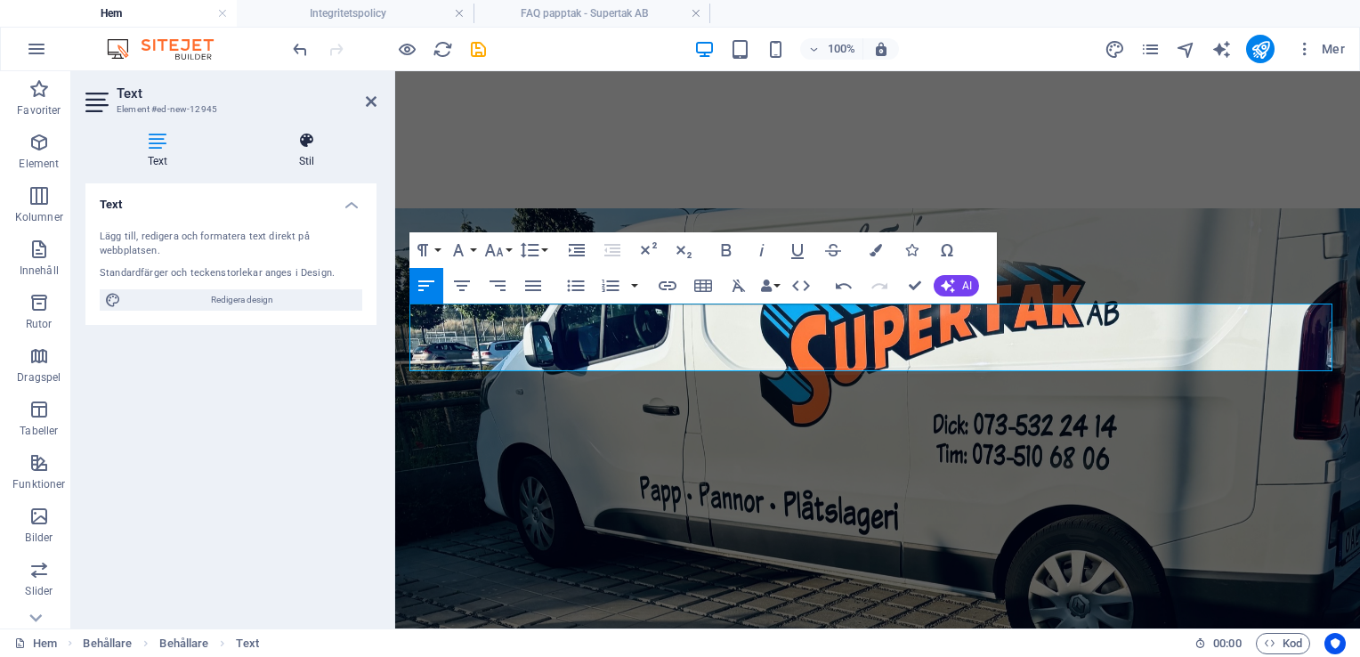
click at [306, 134] on icon at bounding box center [307, 141] width 140 height 18
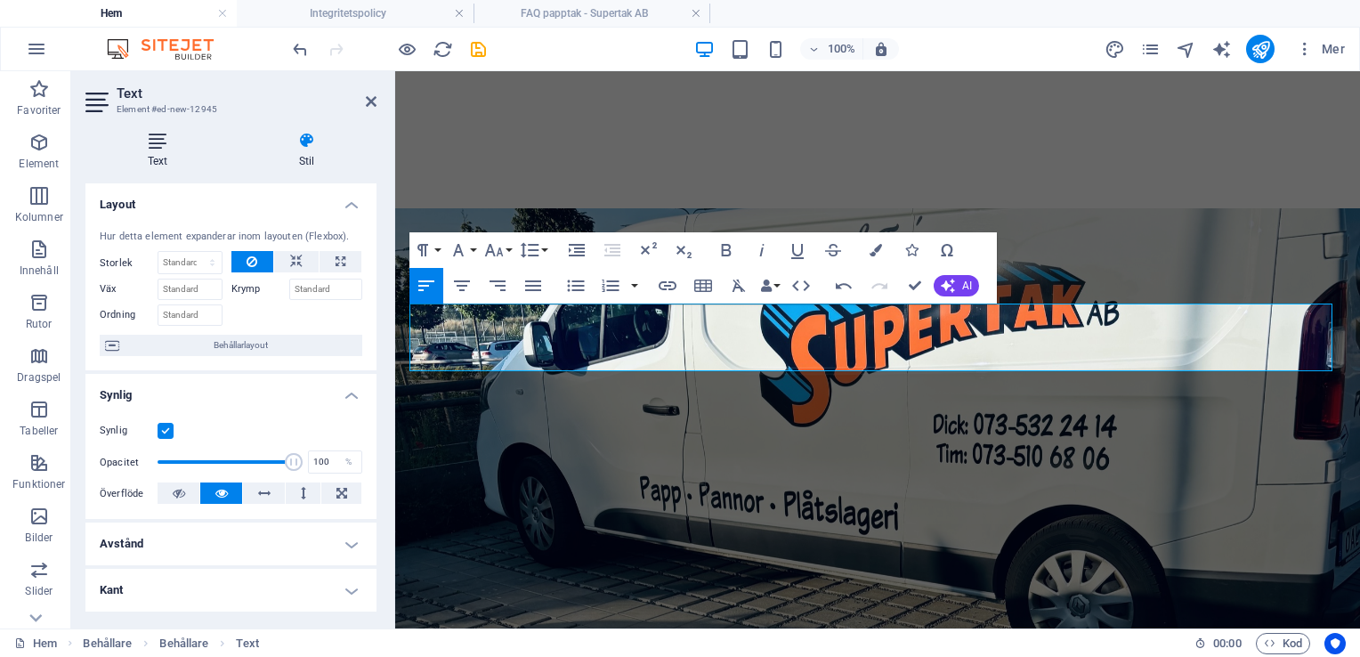
click at [146, 138] on icon at bounding box center [157, 141] width 144 height 18
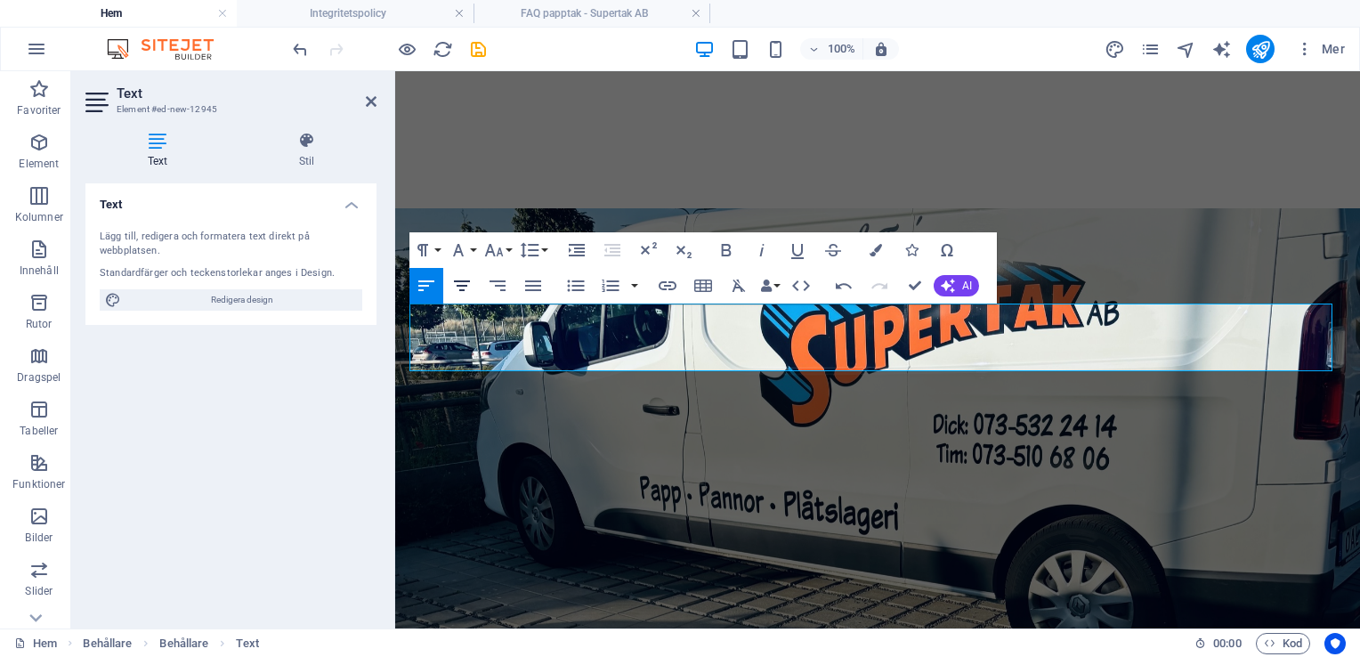
click at [459, 280] on icon "button" at bounding box center [462, 285] width 16 height 11
click at [512, 245] on button "Font Size" at bounding box center [498, 250] width 34 height 36
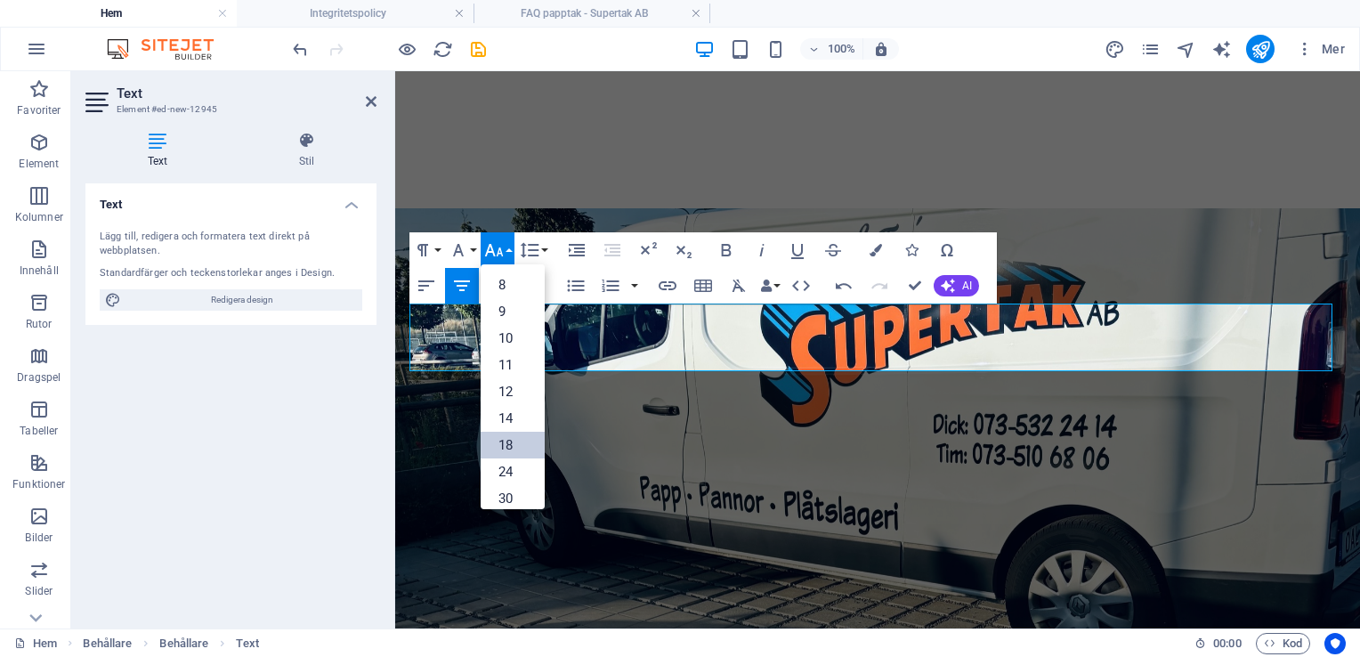
click at [517, 435] on link "18" at bounding box center [513, 445] width 64 height 27
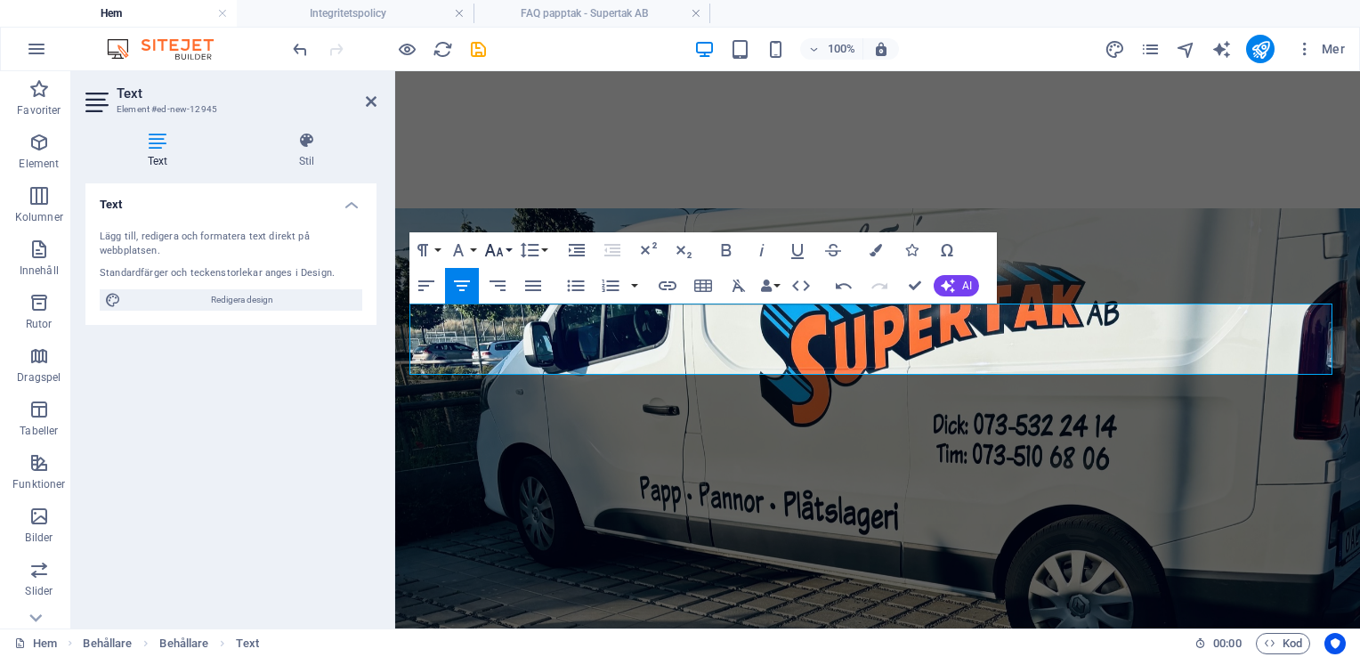
click at [502, 247] on icon "button" at bounding box center [493, 249] width 21 height 21
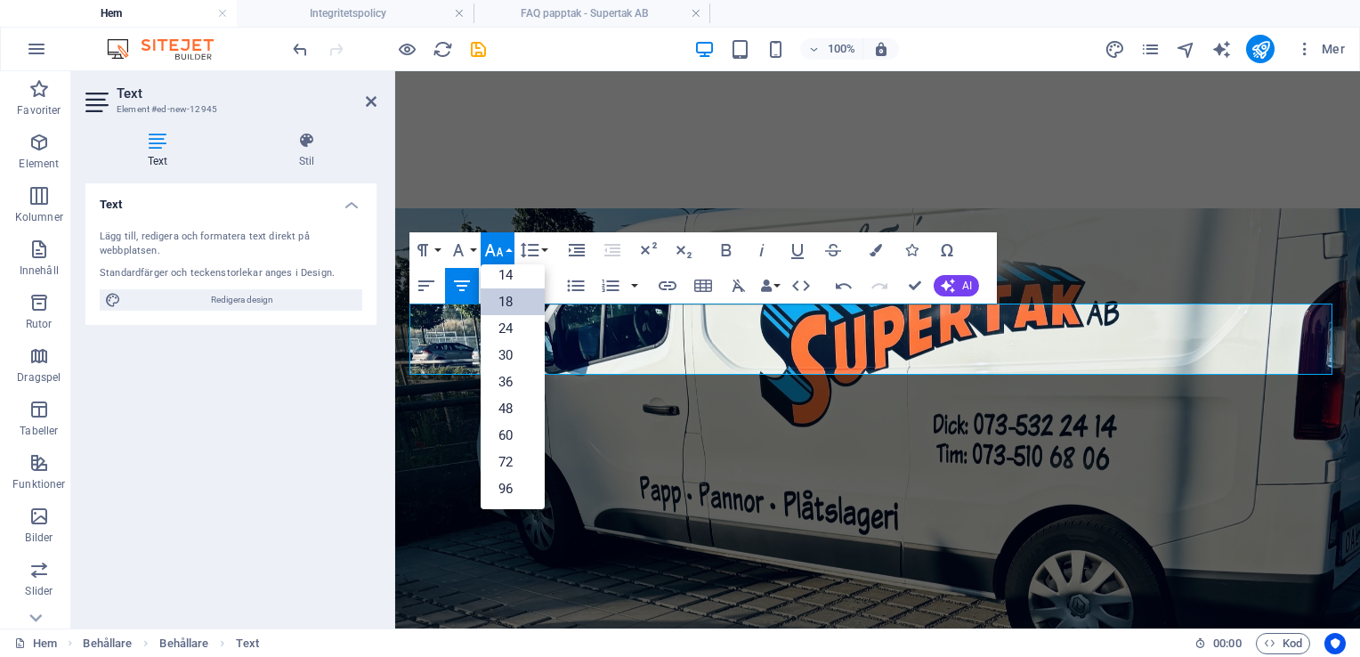
scroll to position [142, 0]
click at [514, 330] on link "24" at bounding box center [513, 329] width 64 height 27
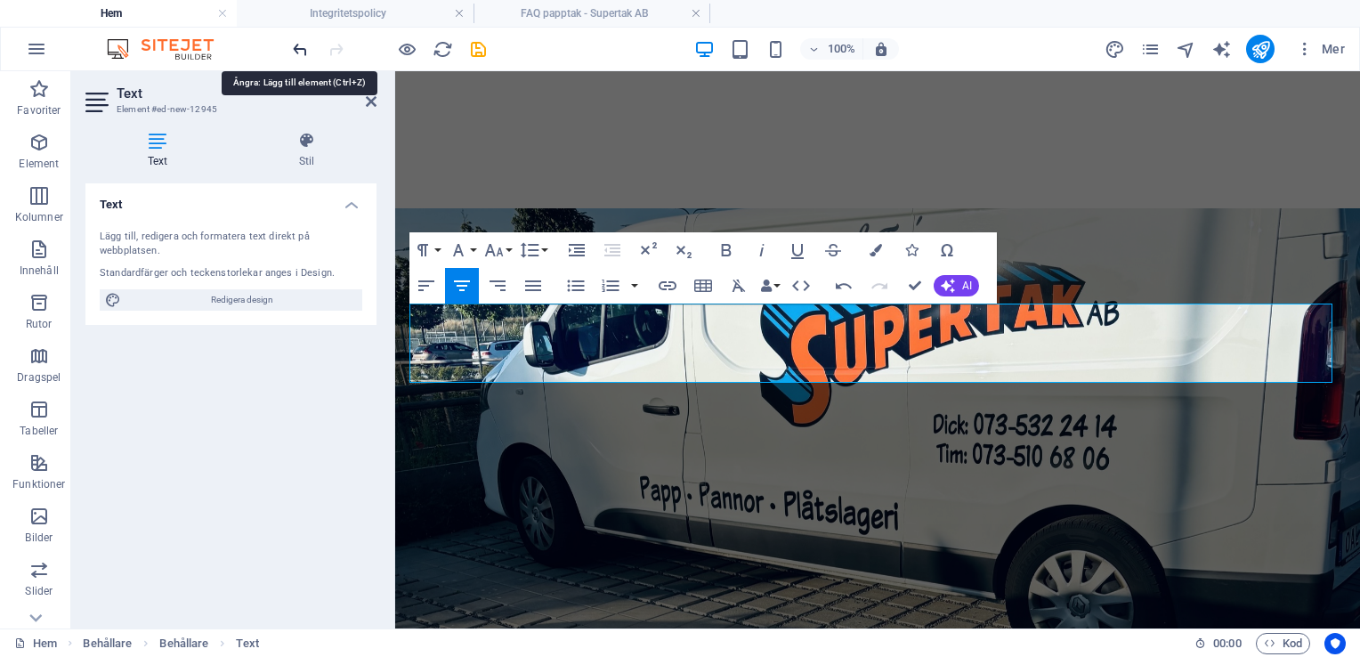
click at [309, 46] on icon "undo" at bounding box center [300, 49] width 20 height 20
click at [303, 46] on icon "undo" at bounding box center [300, 49] width 20 height 20
click at [842, 280] on icon "button" at bounding box center [843, 285] width 21 height 21
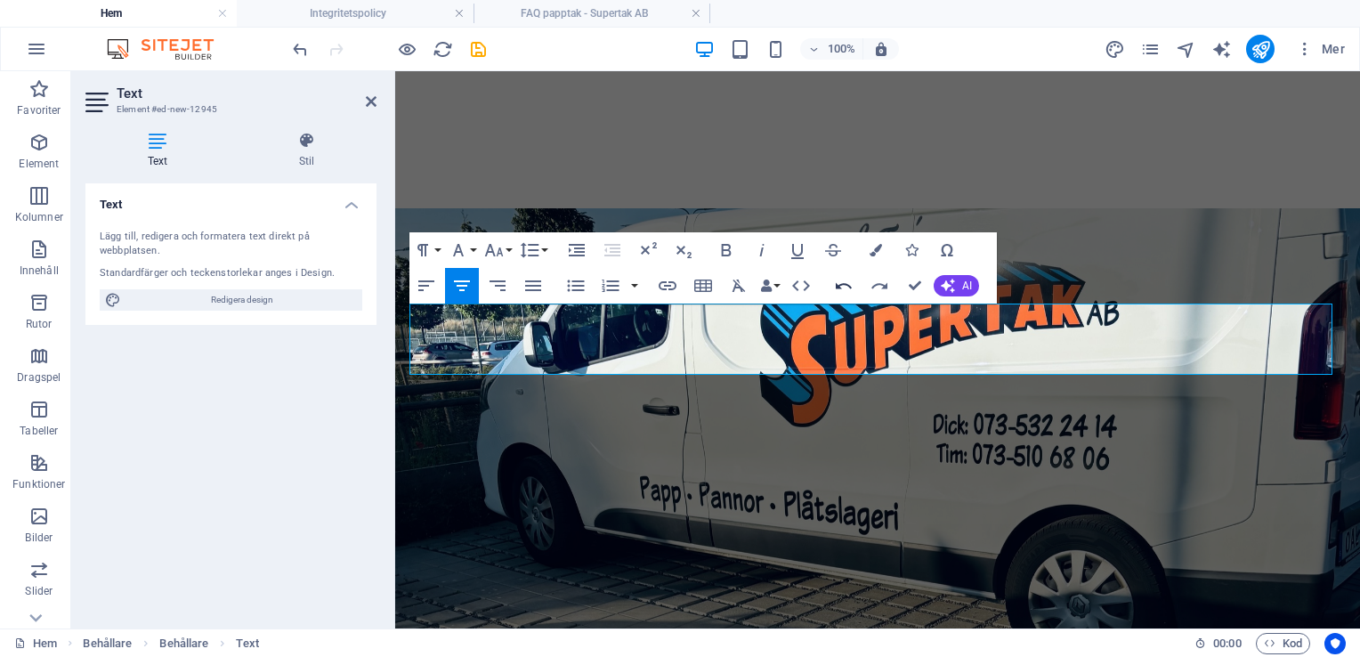
click at [842, 280] on icon "button" at bounding box center [843, 285] width 21 height 21
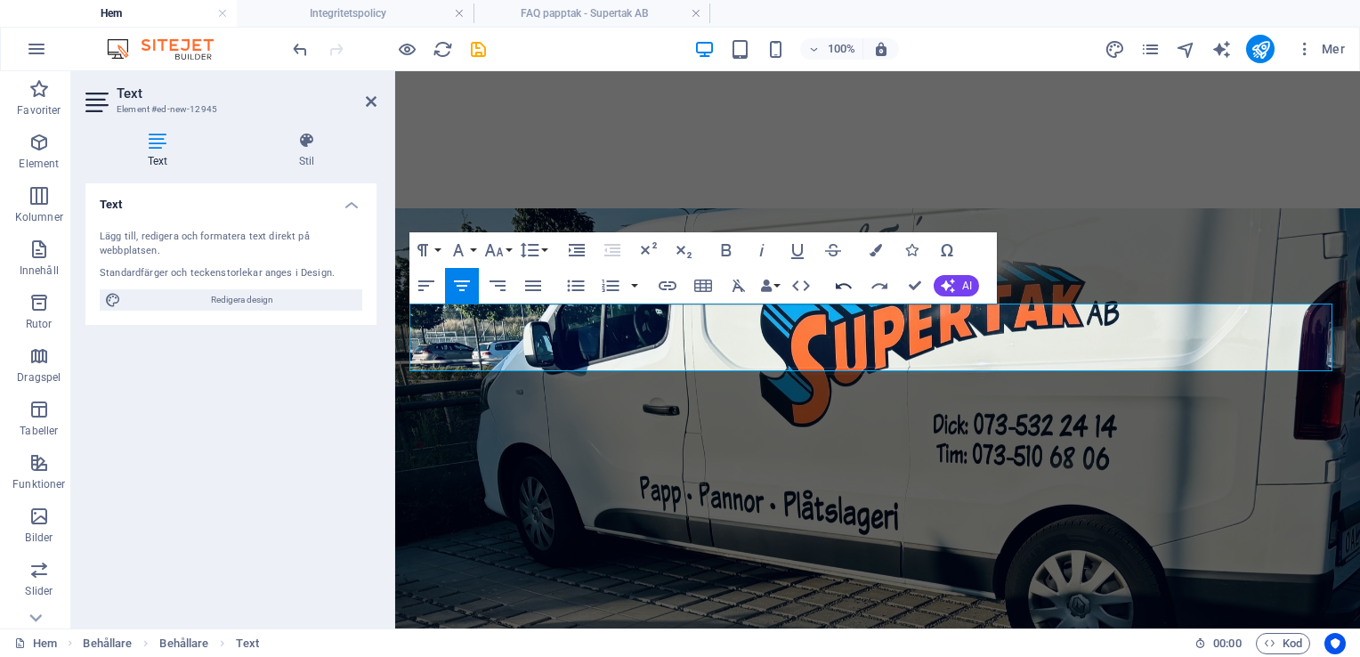
click at [842, 280] on icon "button" at bounding box center [843, 285] width 21 height 21
click at [463, 280] on icon "button" at bounding box center [462, 285] width 16 height 11
drag, startPoint x: 927, startPoint y: 357, endPoint x: 395, endPoint y: 312, distance: 533.3
click at [509, 246] on button "Font Size" at bounding box center [498, 250] width 34 height 36
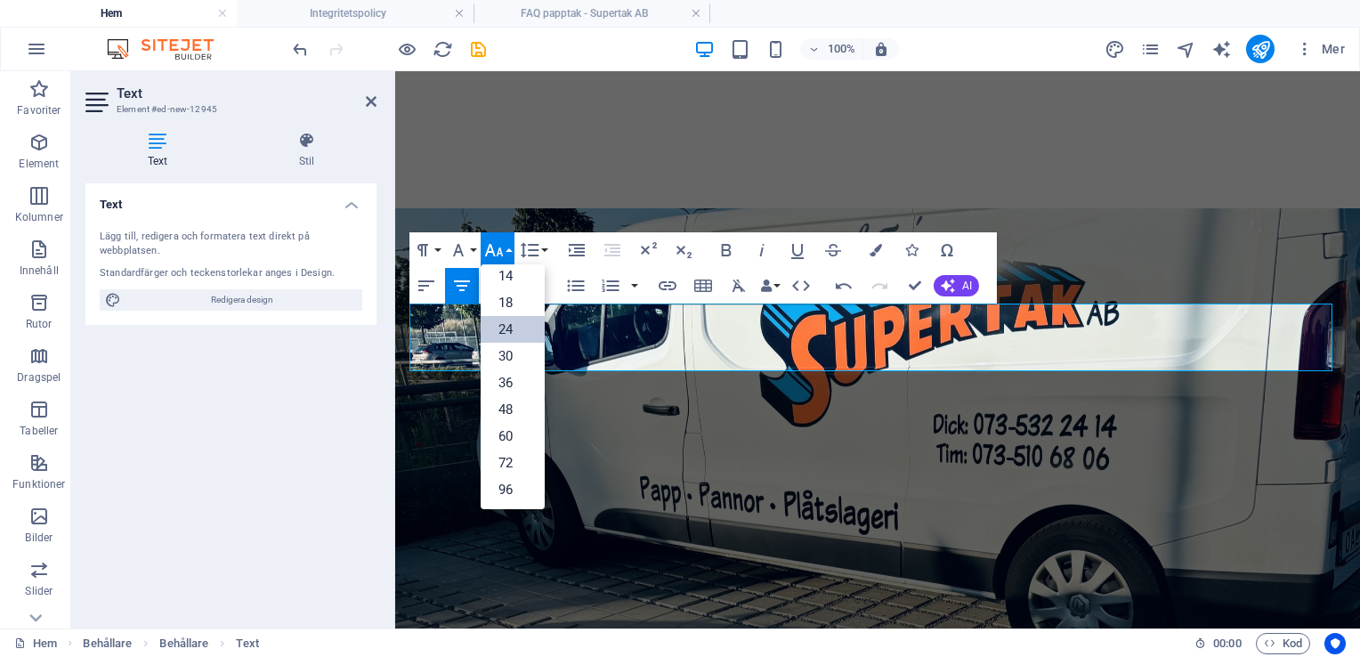
click at [514, 325] on link "24" at bounding box center [513, 329] width 64 height 27
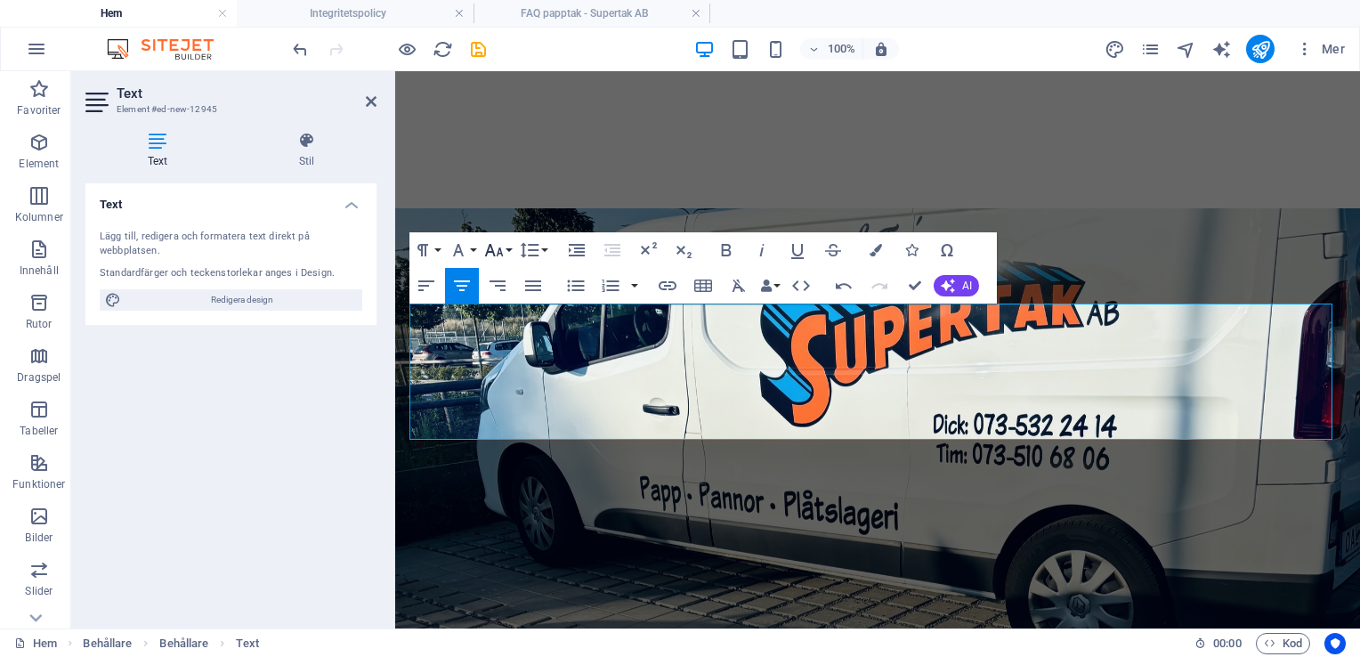
click at [506, 242] on button "Font Size" at bounding box center [498, 250] width 34 height 36
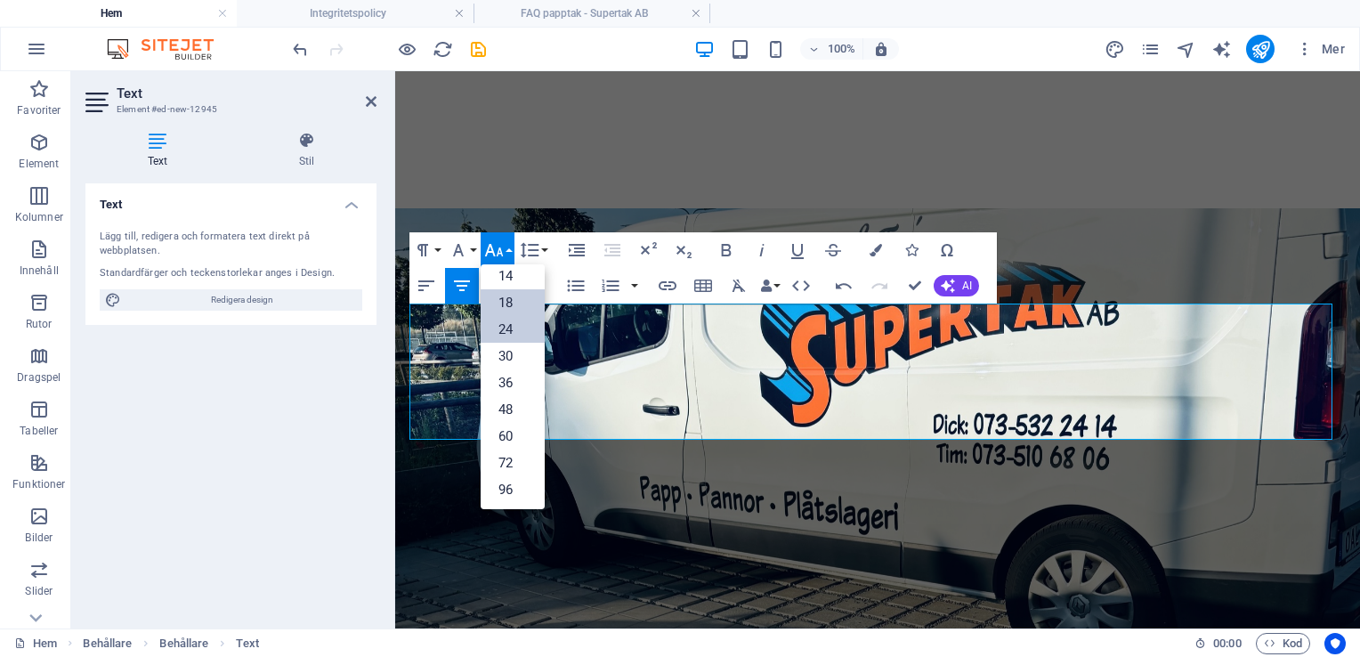
click at [515, 290] on link "18" at bounding box center [513, 302] width 64 height 27
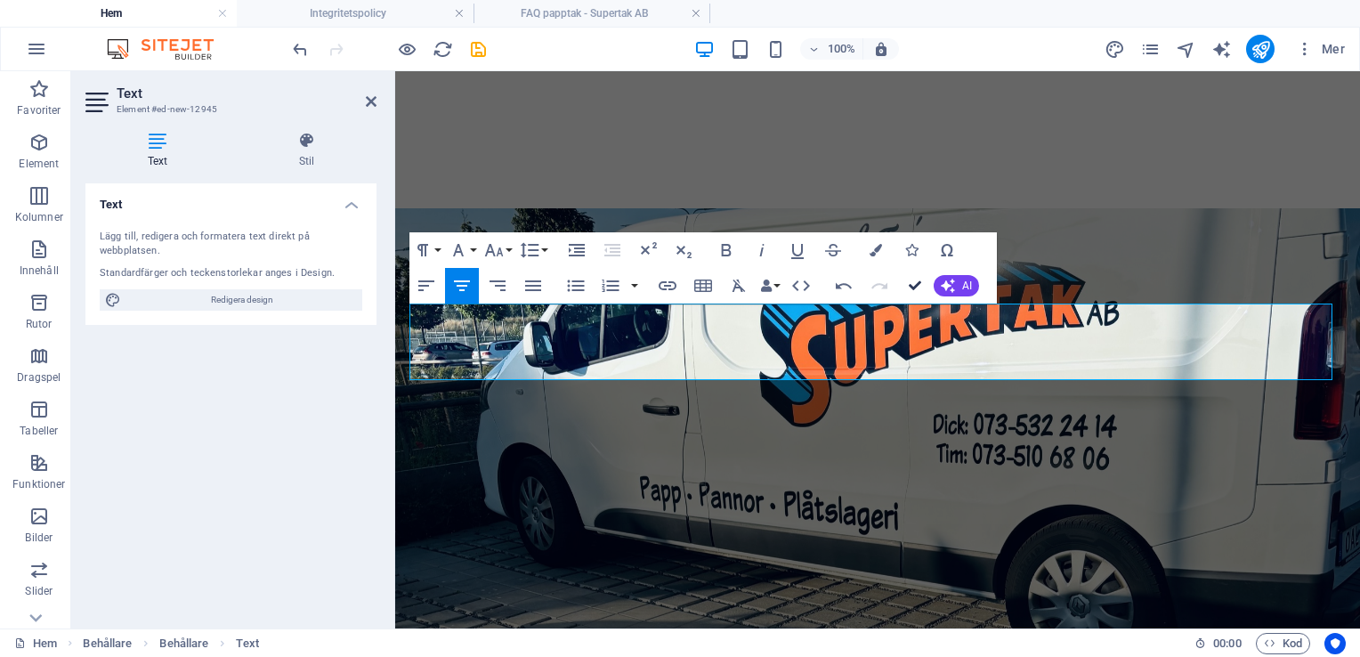
scroll to position [2110, 0]
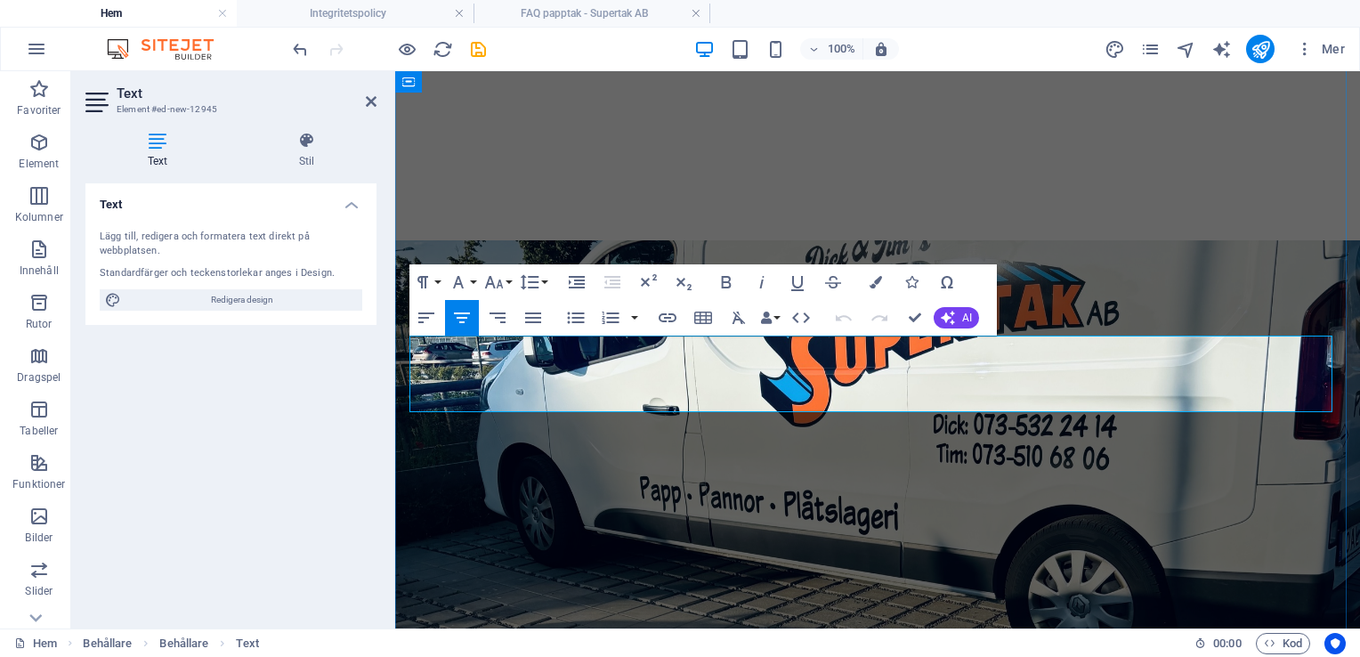
drag, startPoint x: 1237, startPoint y: 376, endPoint x: 1215, endPoint y: 376, distance: 22.3
drag, startPoint x: 1233, startPoint y: 351, endPoint x: 1210, endPoint y: 346, distance: 23.6
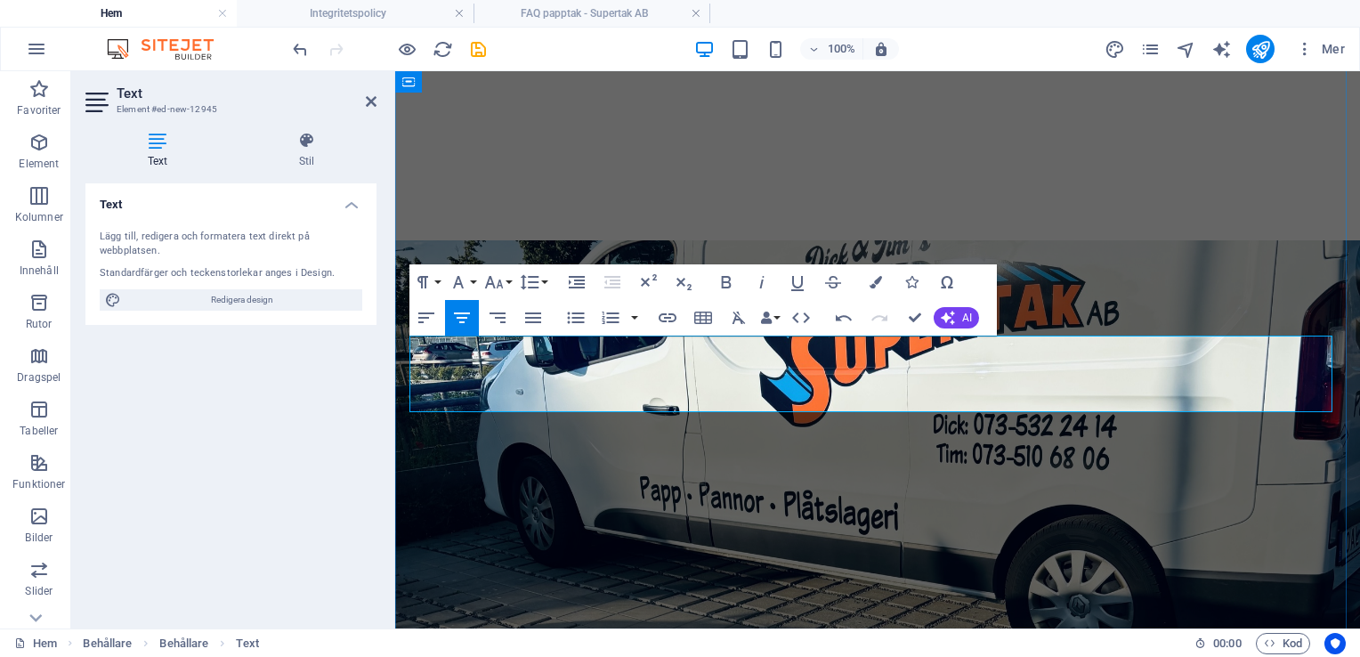
drag, startPoint x: 781, startPoint y: 399, endPoint x: 830, endPoint y: 397, distance: 49.0
drag, startPoint x: 960, startPoint y: 400, endPoint x: 930, endPoint y: 397, distance: 30.4
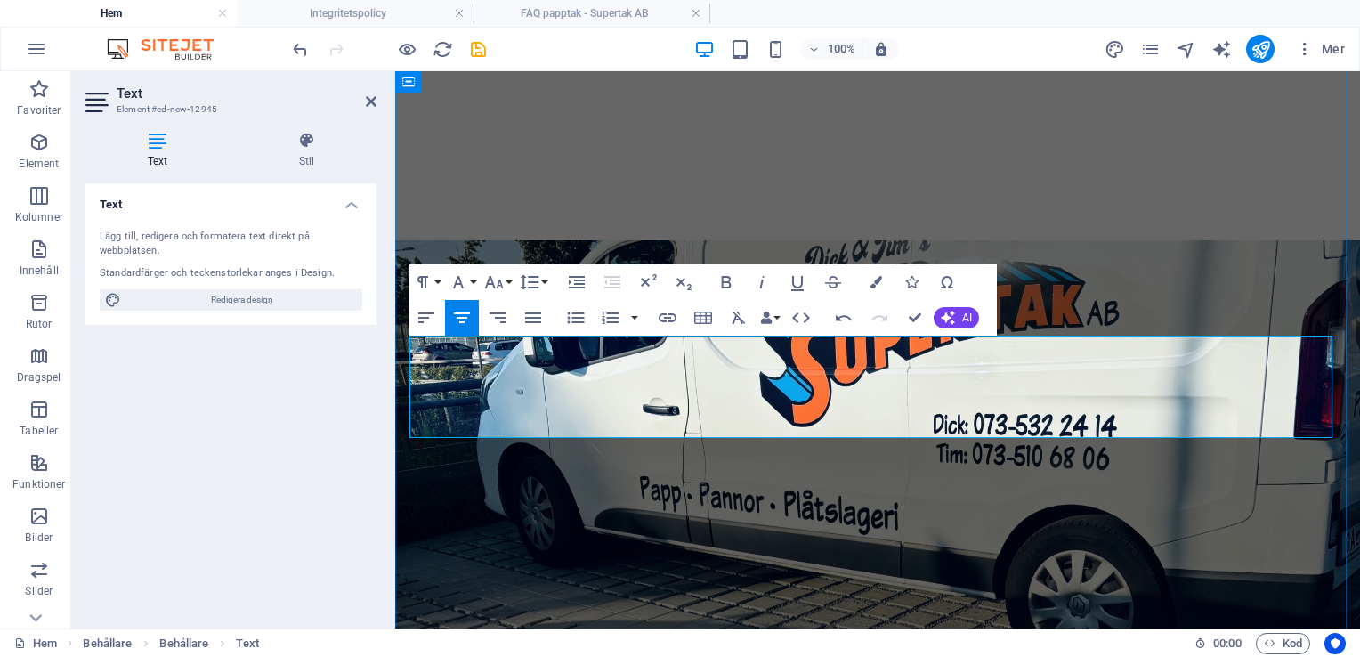
drag, startPoint x: 1041, startPoint y: 400, endPoint x: 752, endPoint y: 433, distance: 290.3
copy span "professionellt utfört arbete av oss med över 30 år på tak"
drag, startPoint x: 750, startPoint y: 398, endPoint x: 714, endPoint y: 401, distance: 36.6
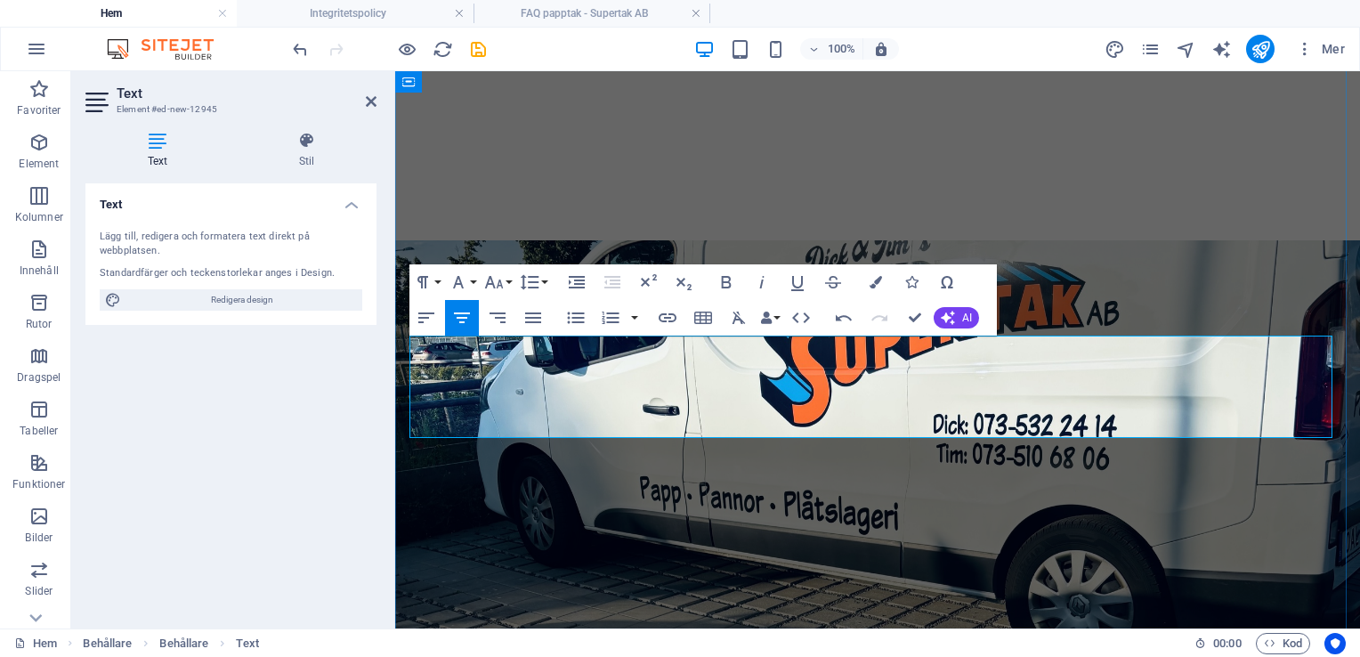
drag, startPoint x: 769, startPoint y: 399, endPoint x: 747, endPoint y: 399, distance: 22.3
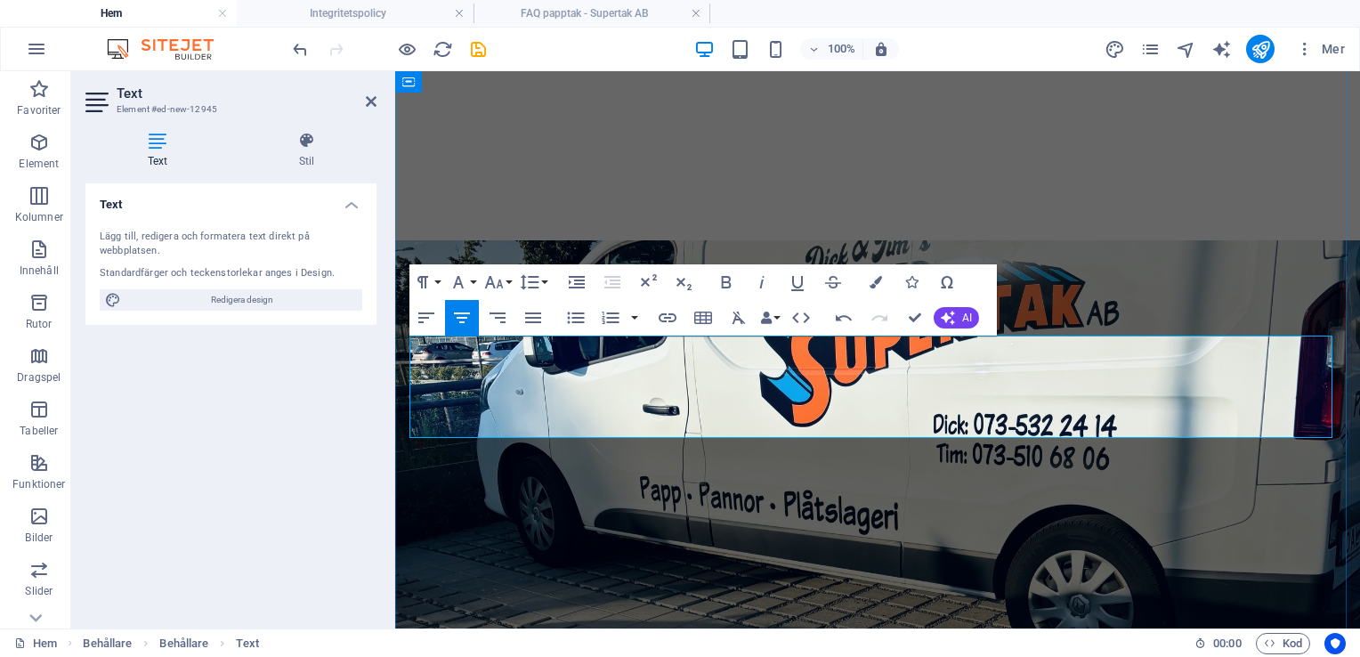
drag, startPoint x: 891, startPoint y: 397, endPoint x: 909, endPoint y: 396, distance: 17.8
click at [845, 315] on icon "button" at bounding box center [844, 317] width 16 height 6
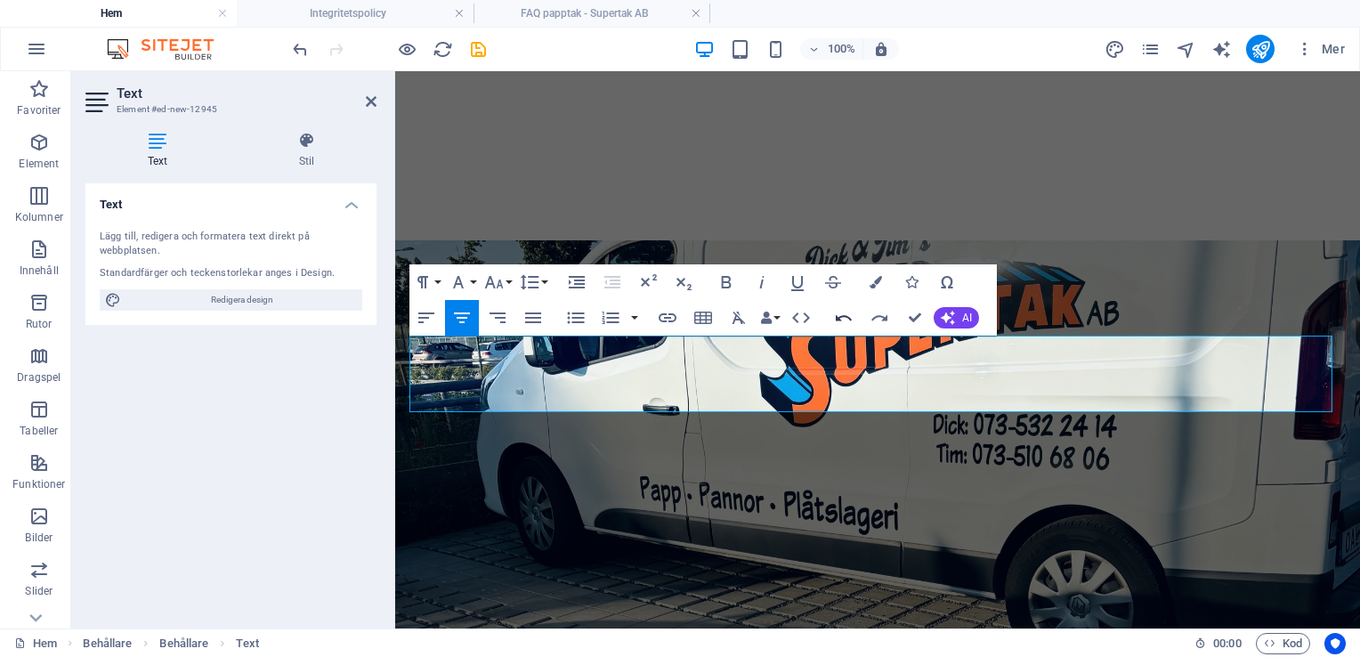
click at [845, 315] on icon "button" at bounding box center [844, 317] width 16 height 6
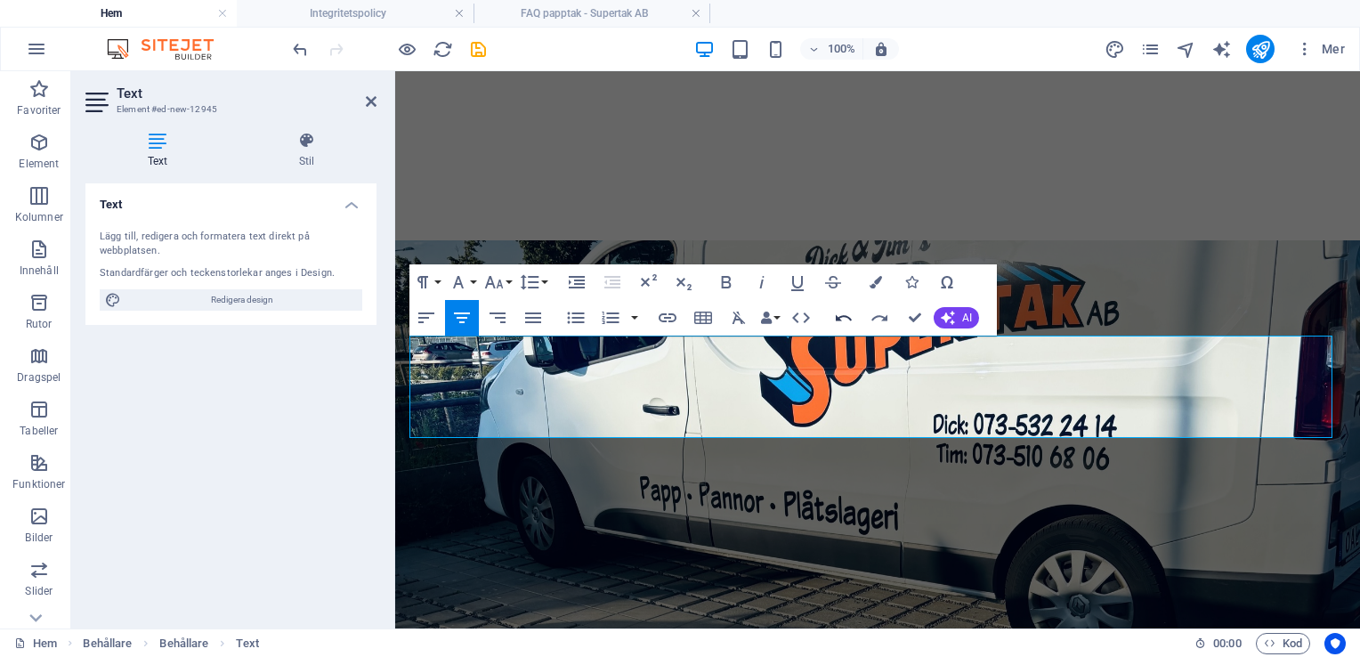
click at [845, 315] on icon "button" at bounding box center [844, 317] width 16 height 6
drag, startPoint x: 1263, startPoint y: 400, endPoint x: 1212, endPoint y: 397, distance: 50.8
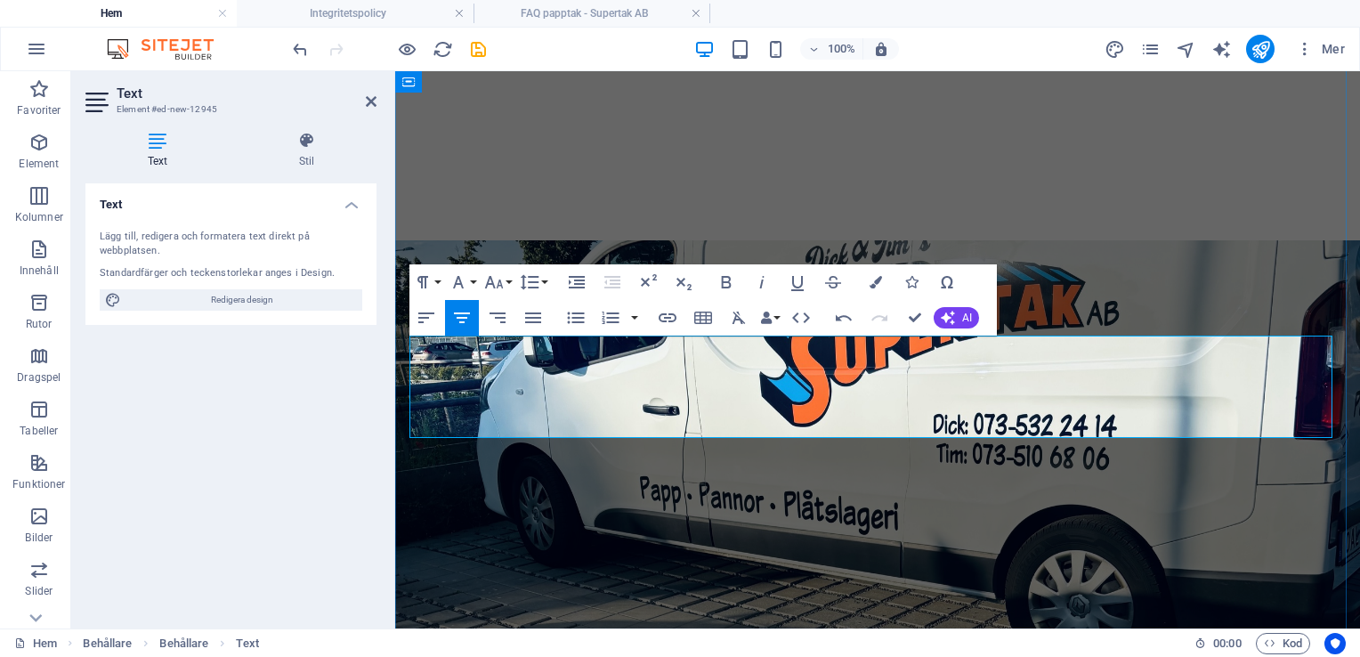
drag, startPoint x: 1081, startPoint y: 399, endPoint x: 1044, endPoint y: 403, distance: 36.8
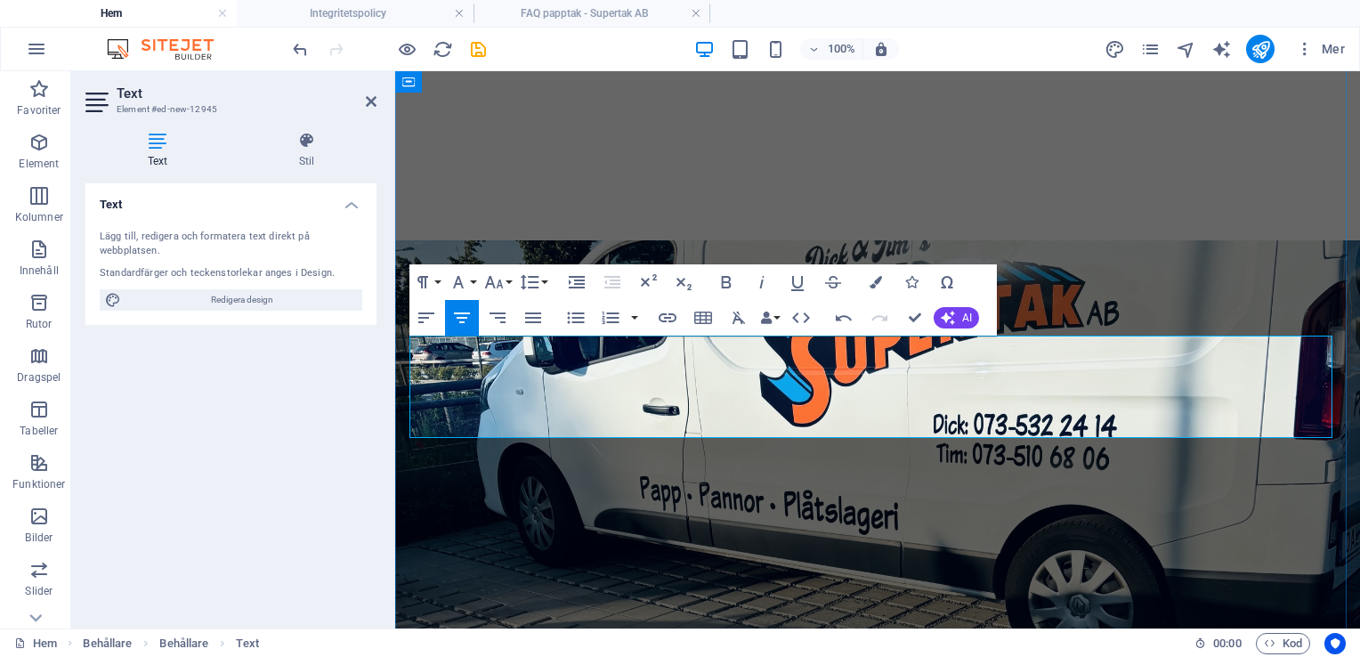
drag, startPoint x: 1093, startPoint y: 422, endPoint x: 1006, endPoint y: 428, distance: 87.5
drag, startPoint x: 1122, startPoint y: 427, endPoint x: 1054, endPoint y: 433, distance: 67.9
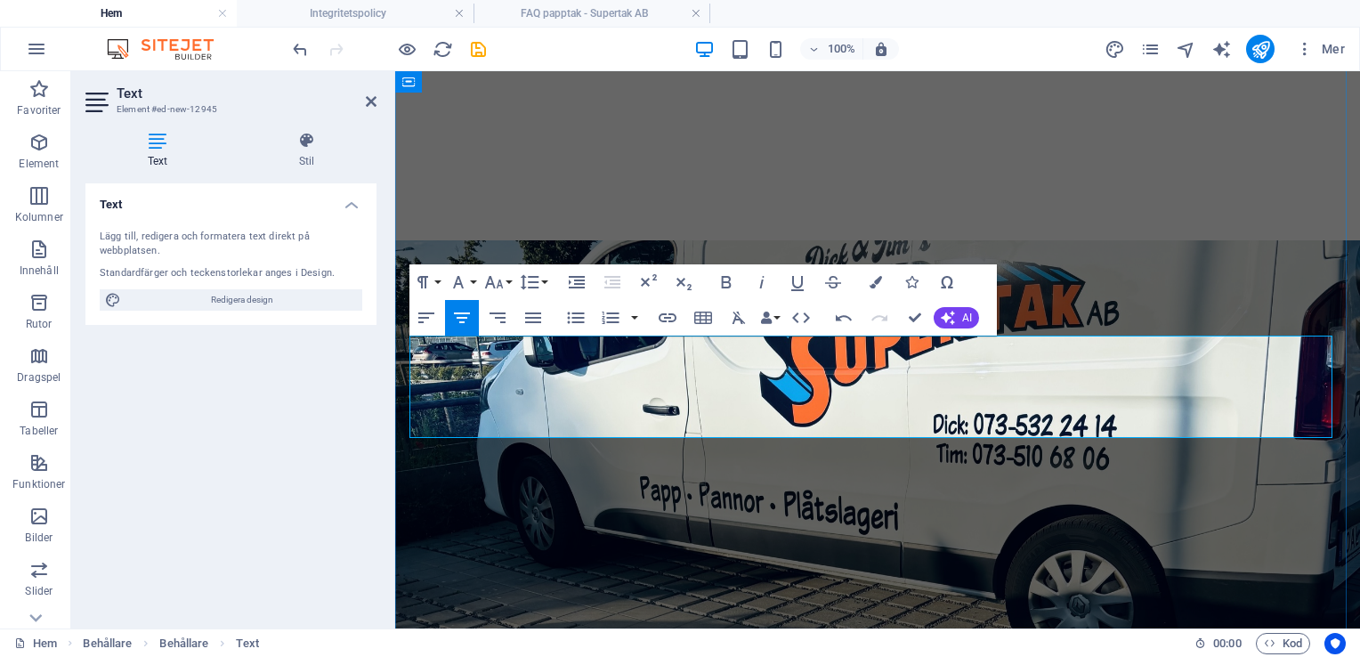
drag, startPoint x: 1220, startPoint y: 419, endPoint x: 1120, endPoint y: 425, distance: 100.7
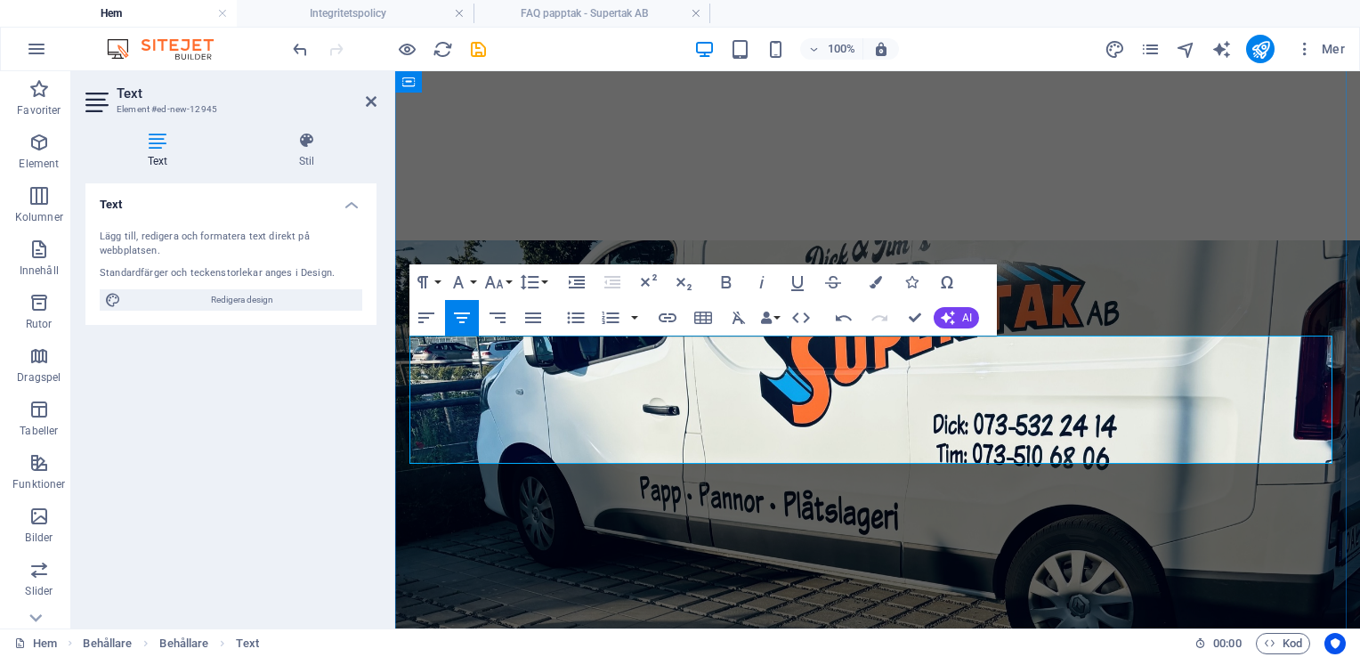
drag, startPoint x: 1084, startPoint y: 450, endPoint x: 970, endPoint y: 450, distance: 113.9
drag, startPoint x: 1114, startPoint y: 450, endPoint x: 973, endPoint y: 457, distance: 141.7
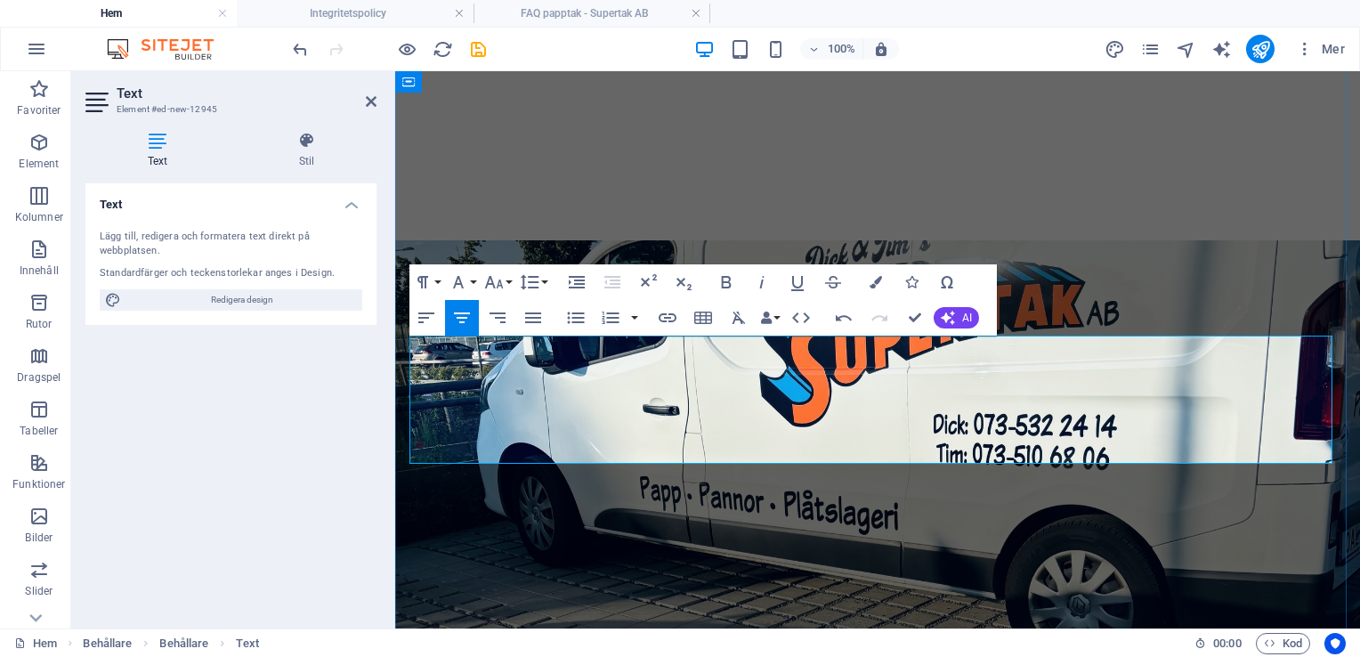
drag, startPoint x: 980, startPoint y: 449, endPoint x: 929, endPoint y: 453, distance: 50.9
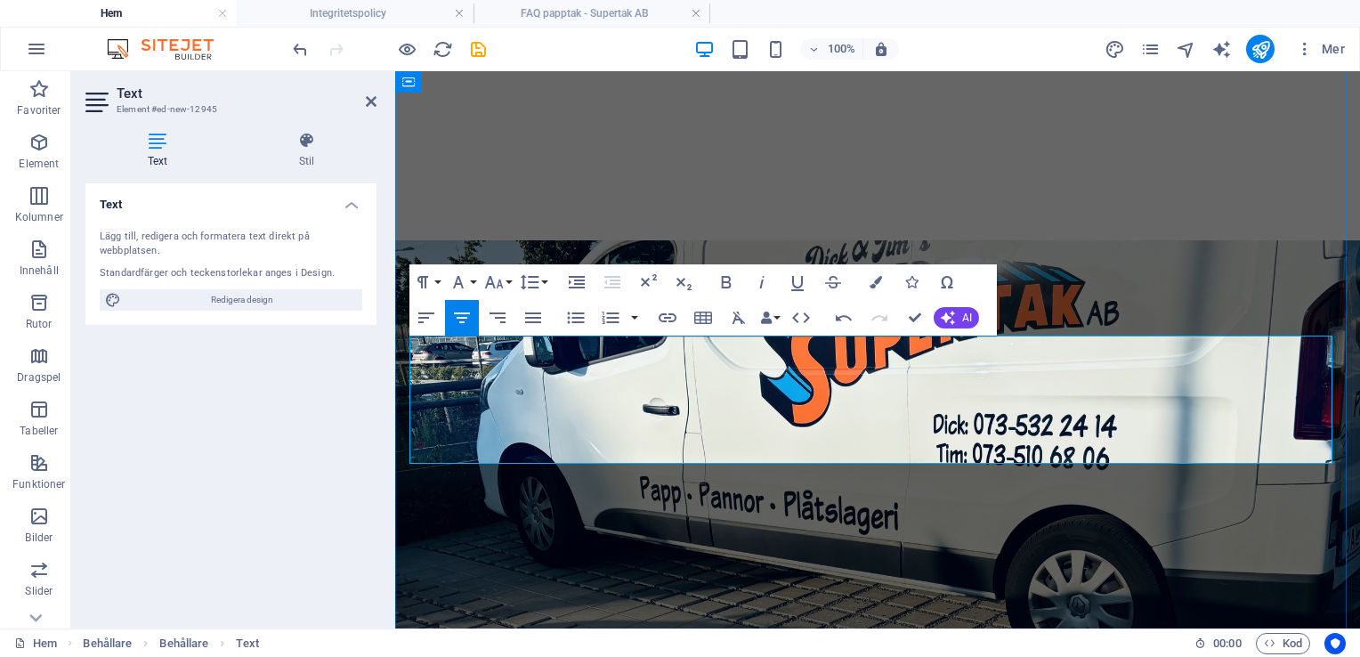
drag, startPoint x: 909, startPoint y: 449, endPoint x: 1244, endPoint y: 458, distance: 334.8
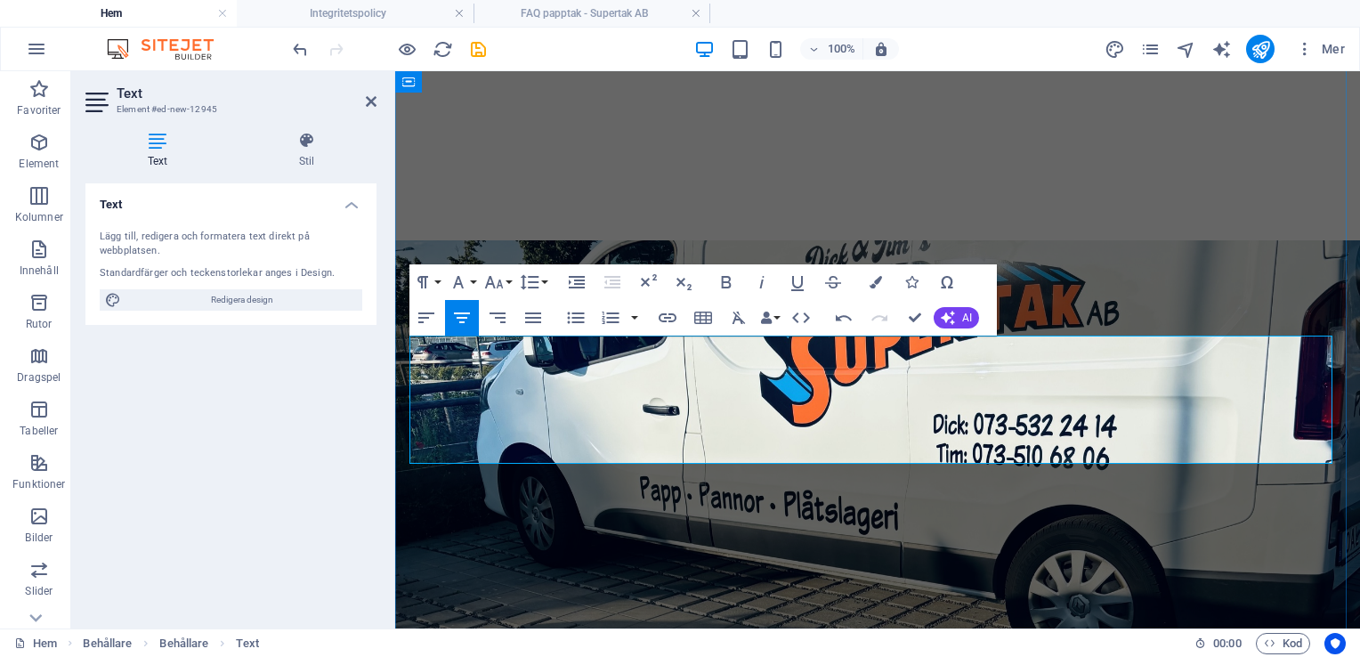
drag, startPoint x: 1278, startPoint y: 397, endPoint x: 1231, endPoint y: 401, distance: 47.3
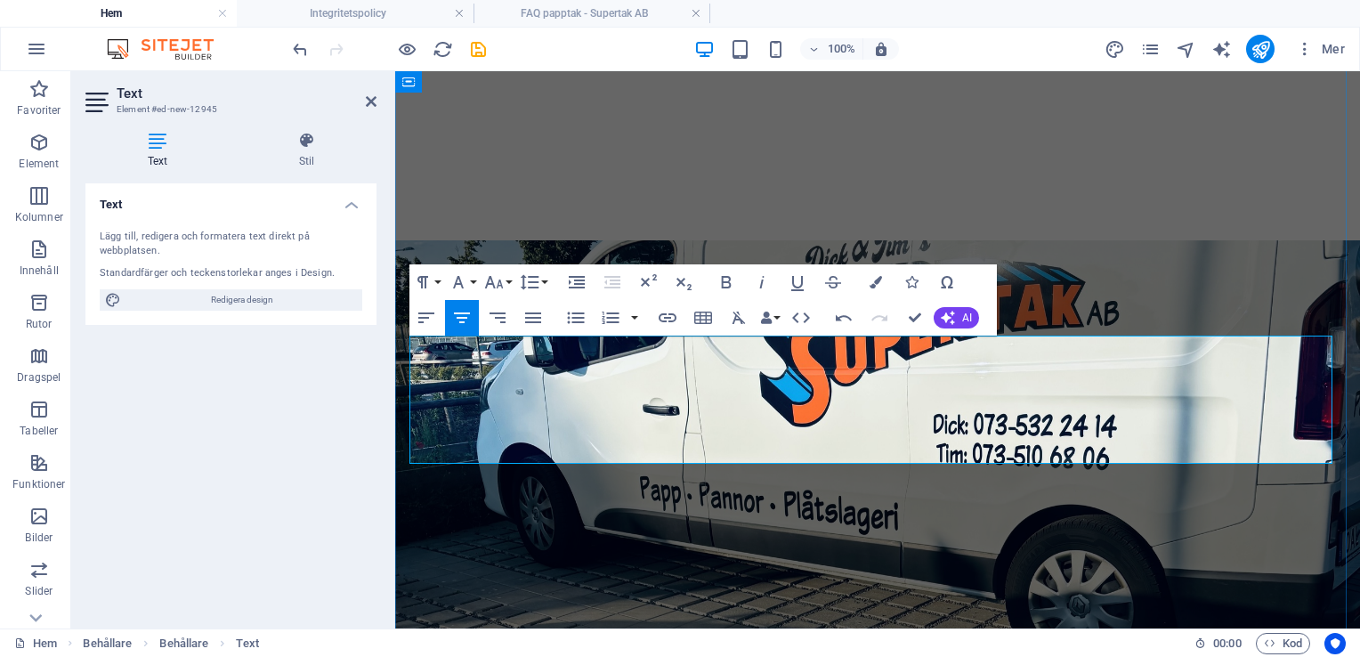
drag, startPoint x: 1316, startPoint y: 402, endPoint x: 1242, endPoint y: 407, distance: 74.9
drag, startPoint x: 1315, startPoint y: 401, endPoint x: 1286, endPoint y: 401, distance: 28.5
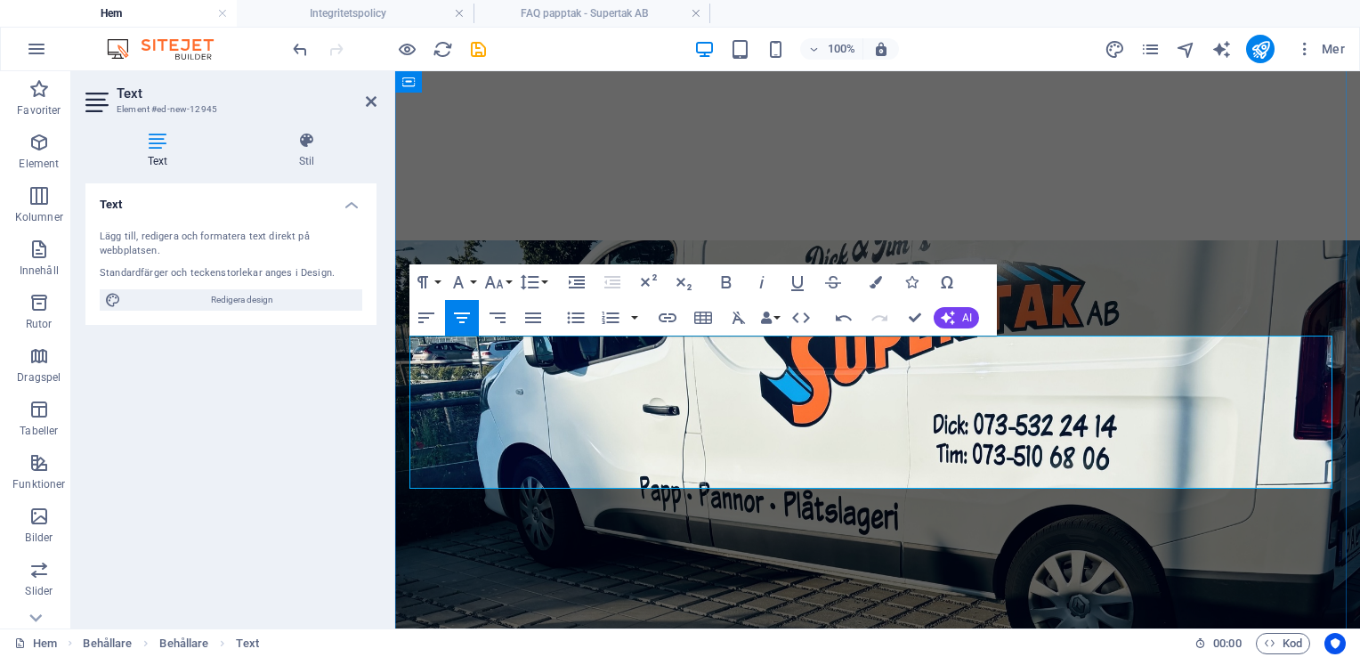
drag, startPoint x: 1320, startPoint y: 450, endPoint x: 1224, endPoint y: 453, distance: 96.2
drag, startPoint x: 934, startPoint y: 473, endPoint x: 826, endPoint y: 479, distance: 107.9
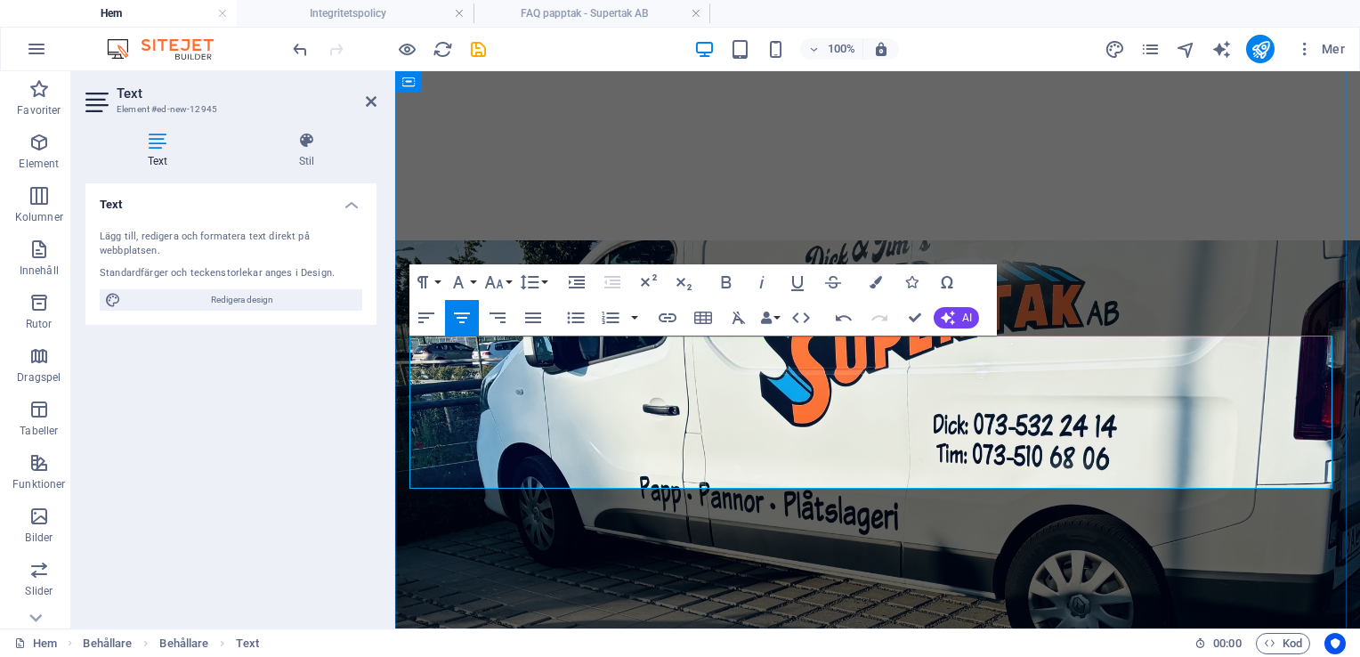
drag, startPoint x: 990, startPoint y: 475, endPoint x: 809, endPoint y: 477, distance: 180.7
copy span "Supertak arbetar med Rot-"
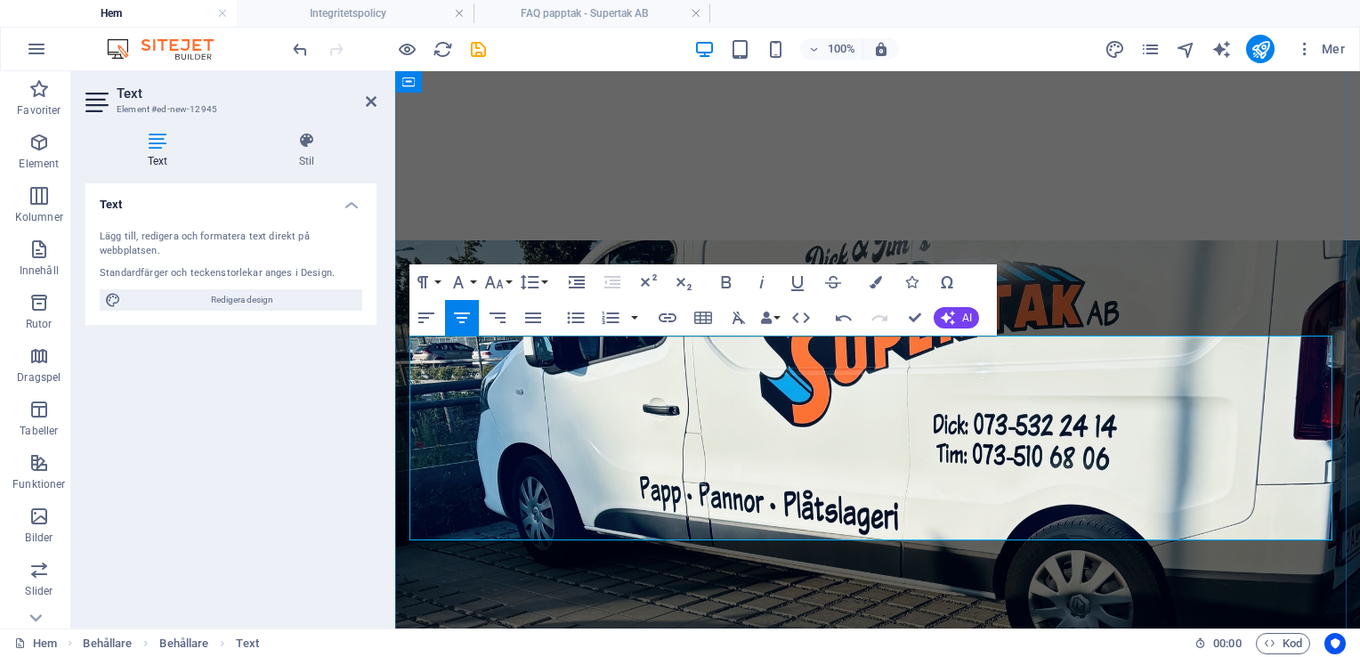
drag, startPoint x: 879, startPoint y: 452, endPoint x: 861, endPoint y: 452, distance: 18.7
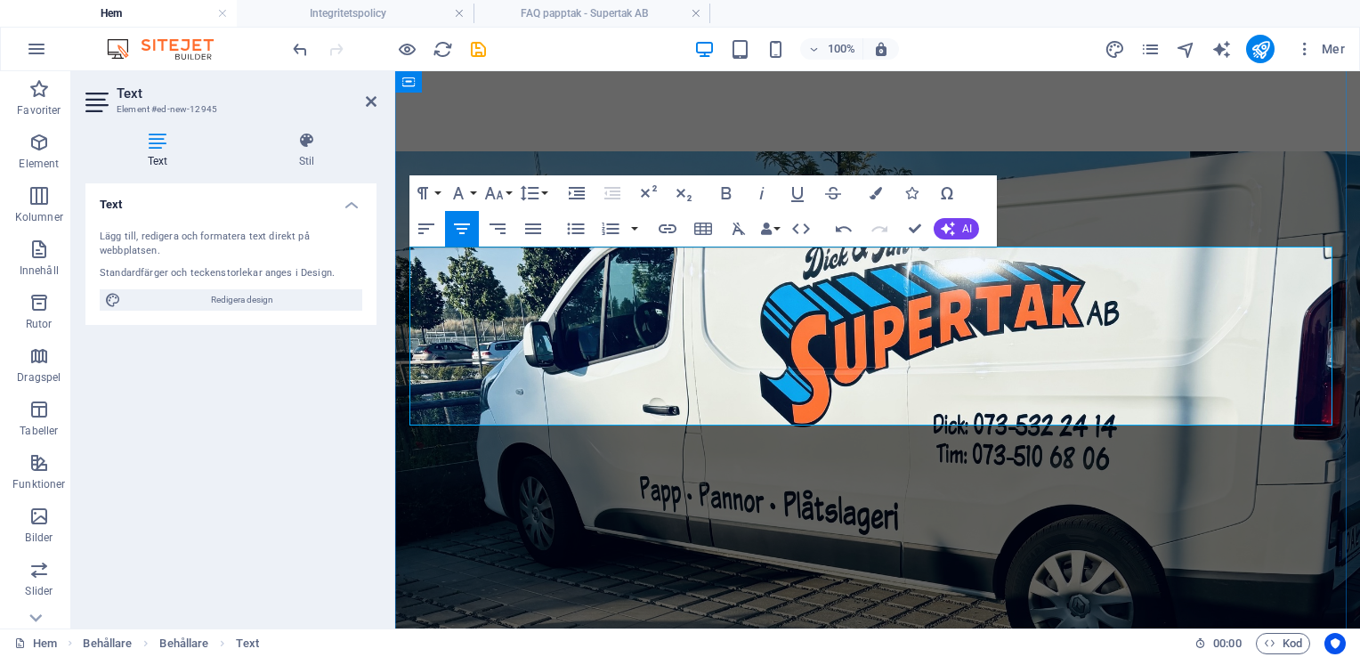
drag, startPoint x: 818, startPoint y: 412, endPoint x: 805, endPoint y: 414, distance: 13.5
drag, startPoint x: 1266, startPoint y: 416, endPoint x: 402, endPoint y: 260, distance: 877.4
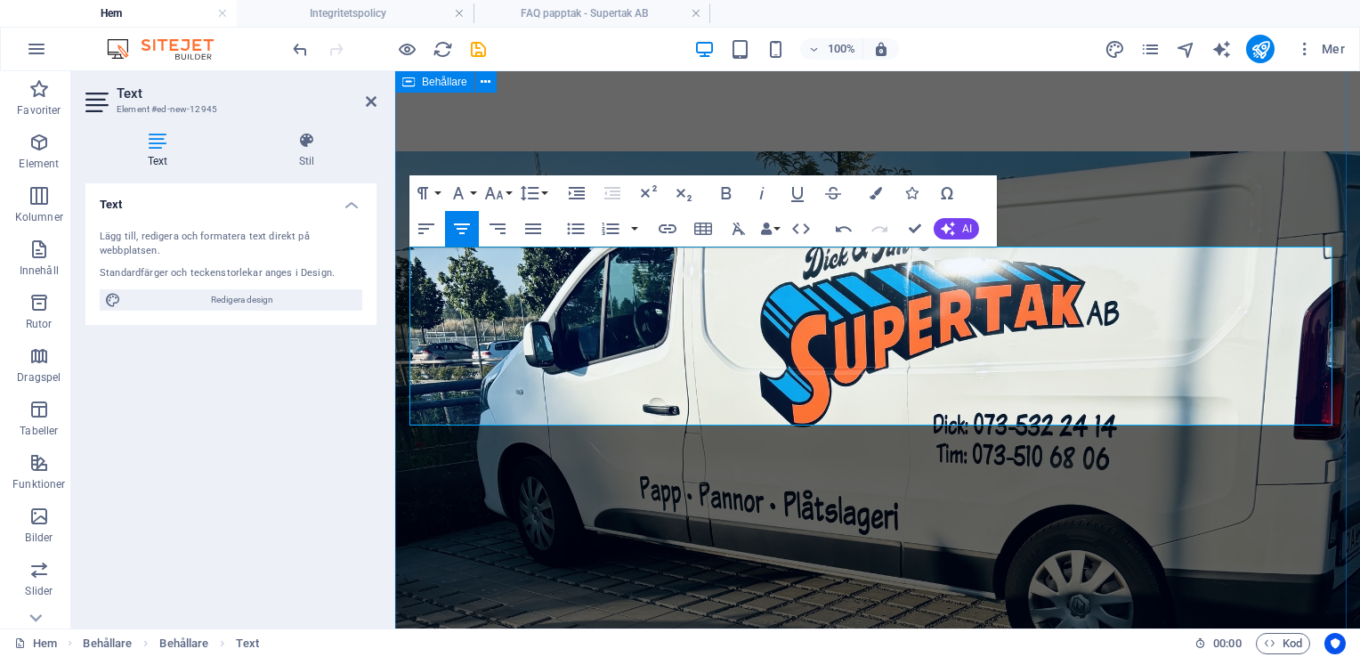
copy div "Att byta tak är en smart investering. Ett nytt, korrekt lagt tätskikt skyddar h…"
